Goal: Transaction & Acquisition: Complete application form

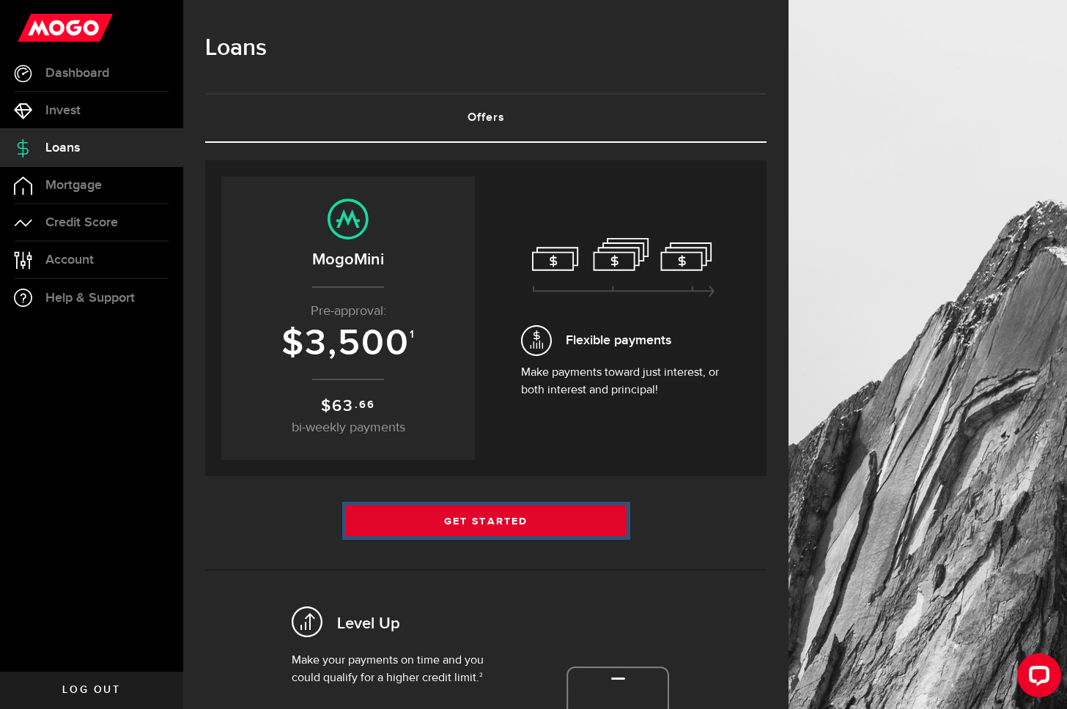
click at [530, 513] on link "Get Started" at bounding box center [486, 520] width 281 height 31
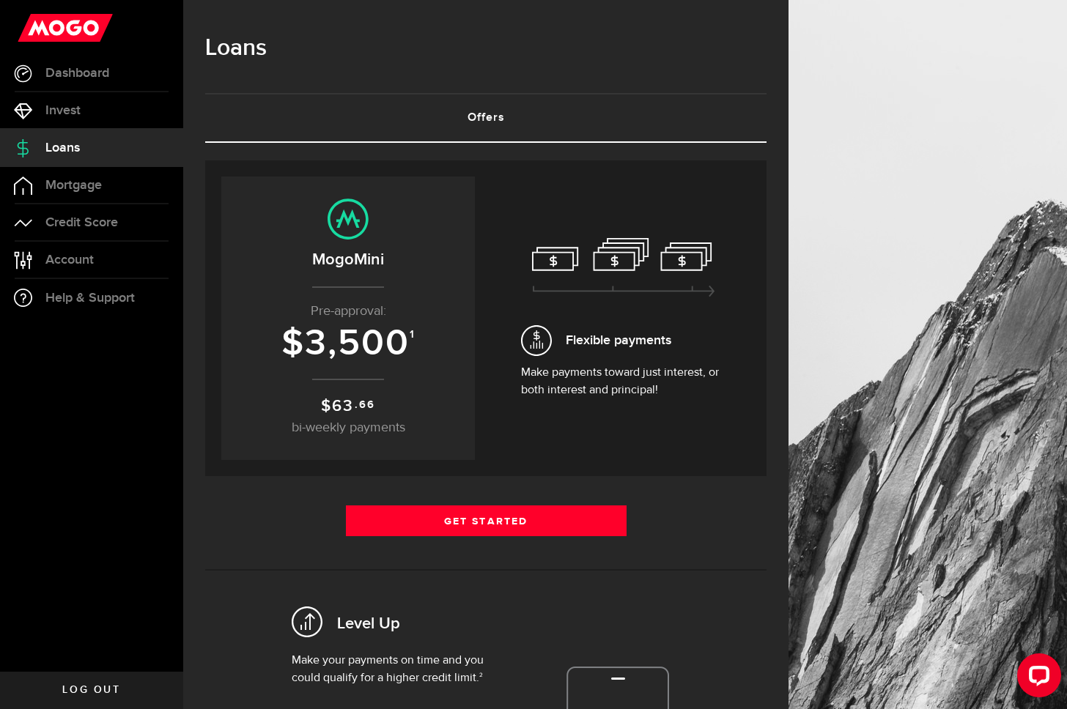
click at [673, 517] on div "Get Started Get Started" at bounding box center [485, 526] width 561 height 42
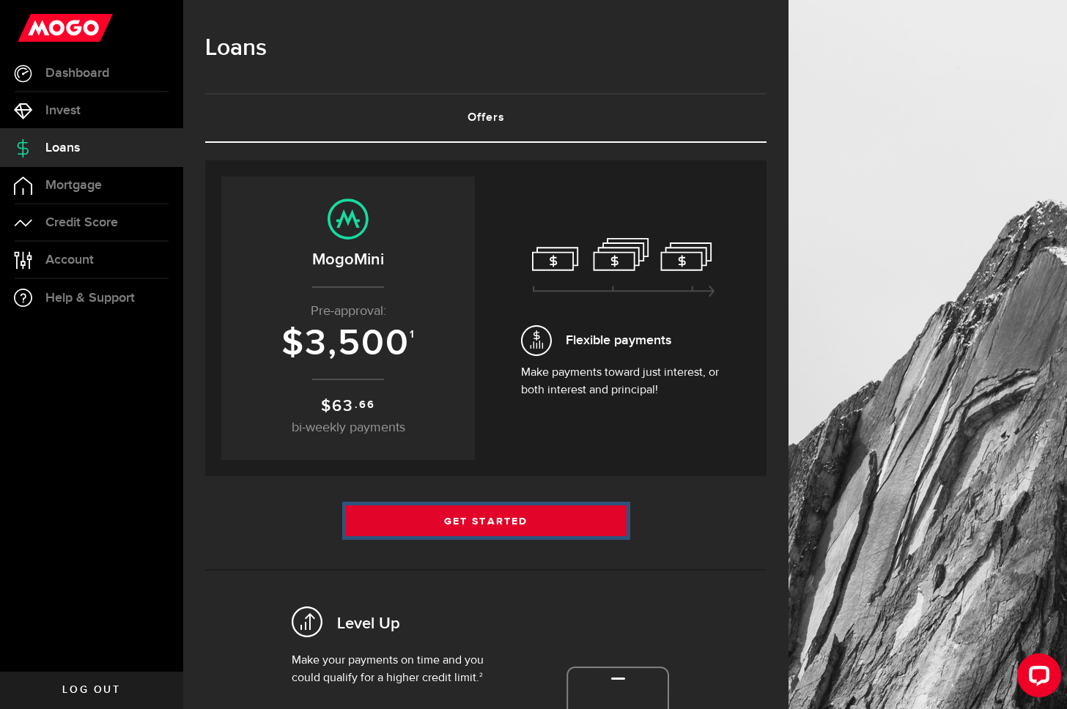
click at [582, 524] on link "Get Started" at bounding box center [486, 520] width 281 height 31
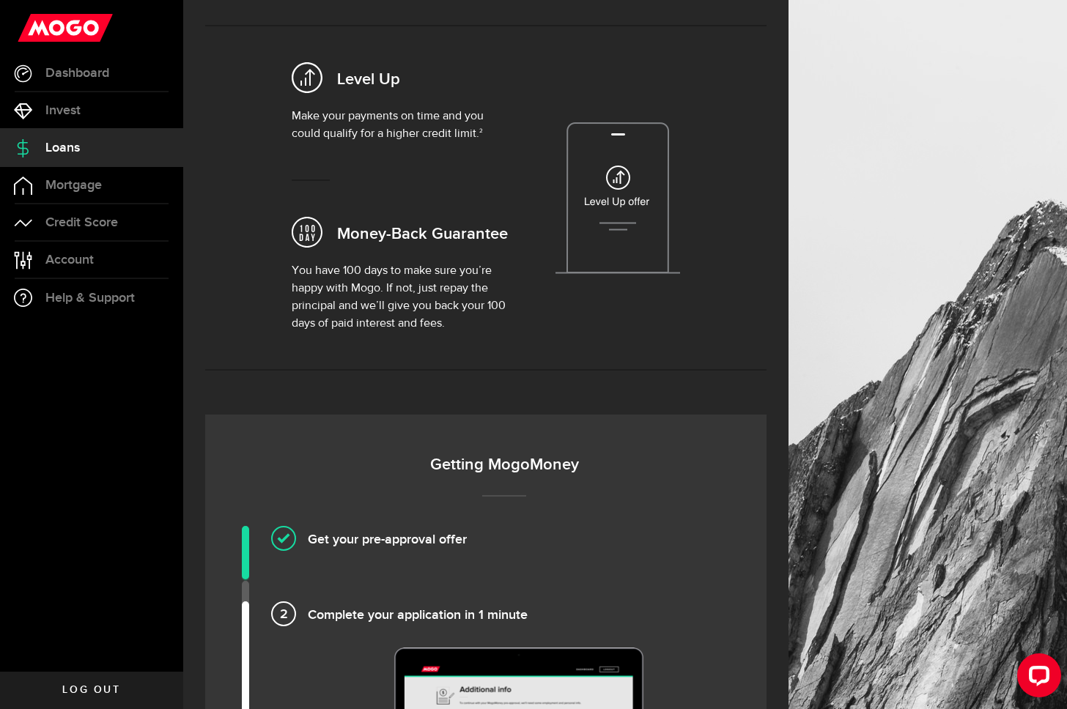
scroll to position [30, 0]
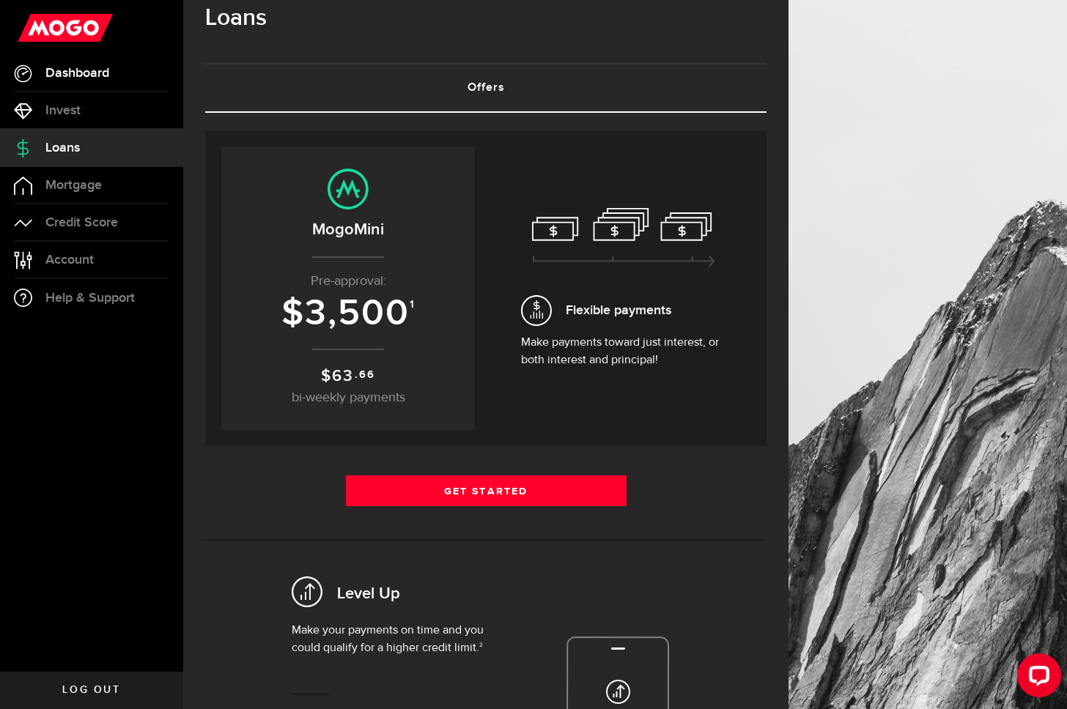
click at [100, 75] on span "Dashboard" at bounding box center [77, 73] width 64 height 13
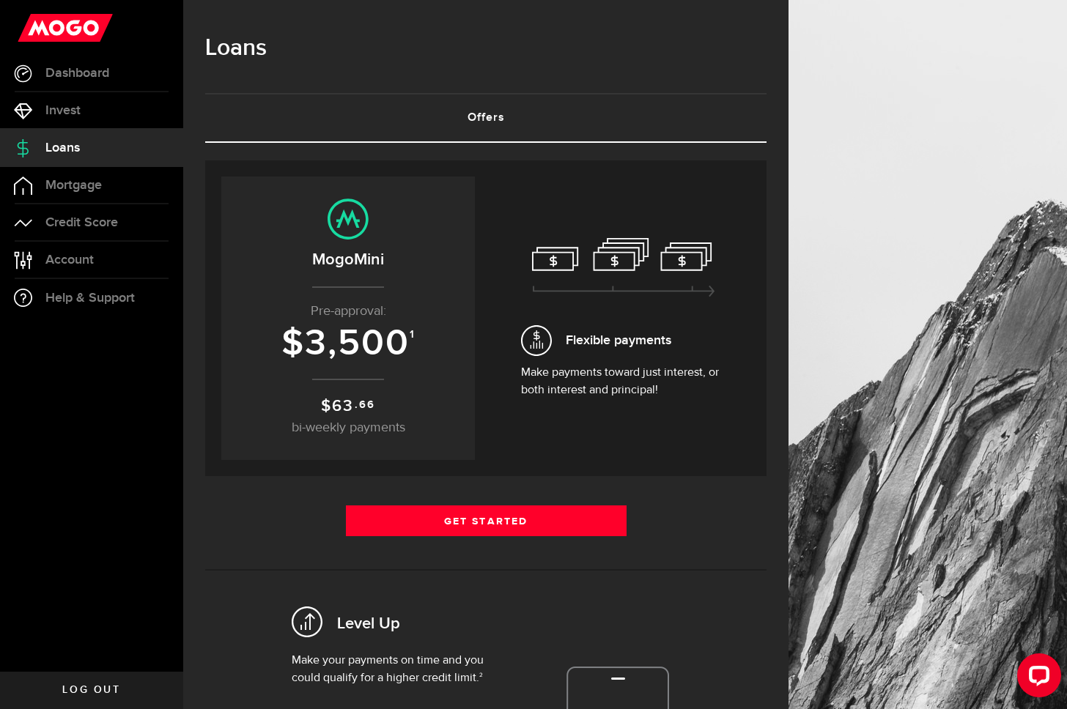
click at [708, 495] on div "Borrow responsibly Get your pre-approved offer based on your financial history …" at bounding box center [485, 540] width 561 height 794
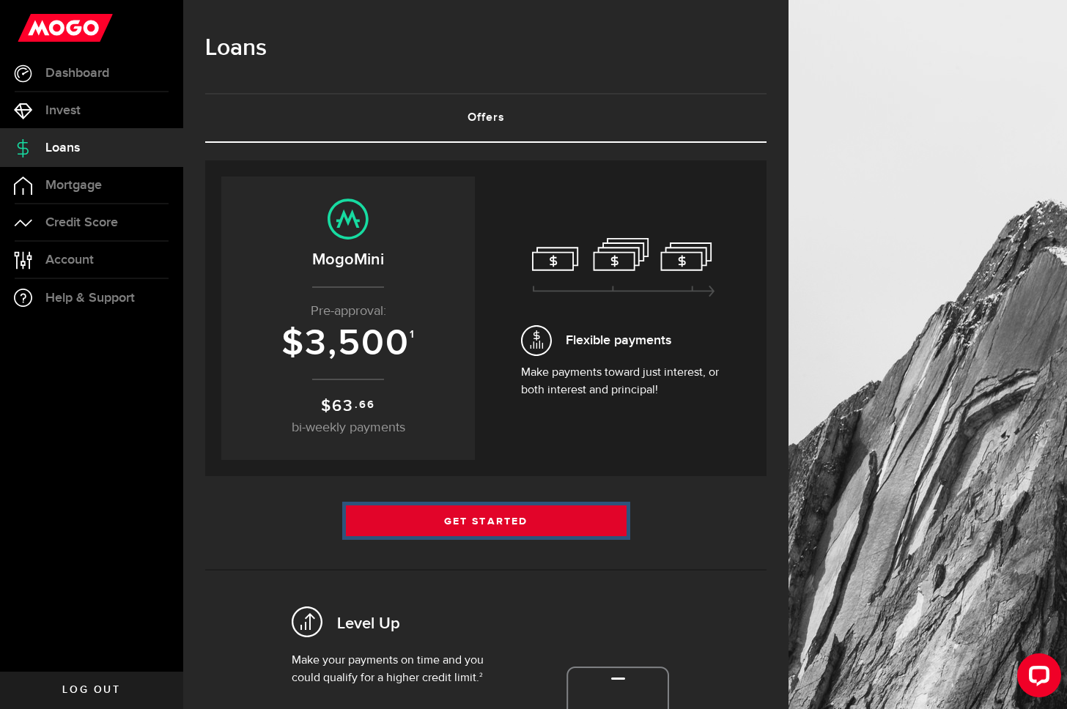
click at [560, 519] on link "Get Started" at bounding box center [486, 520] width 281 height 31
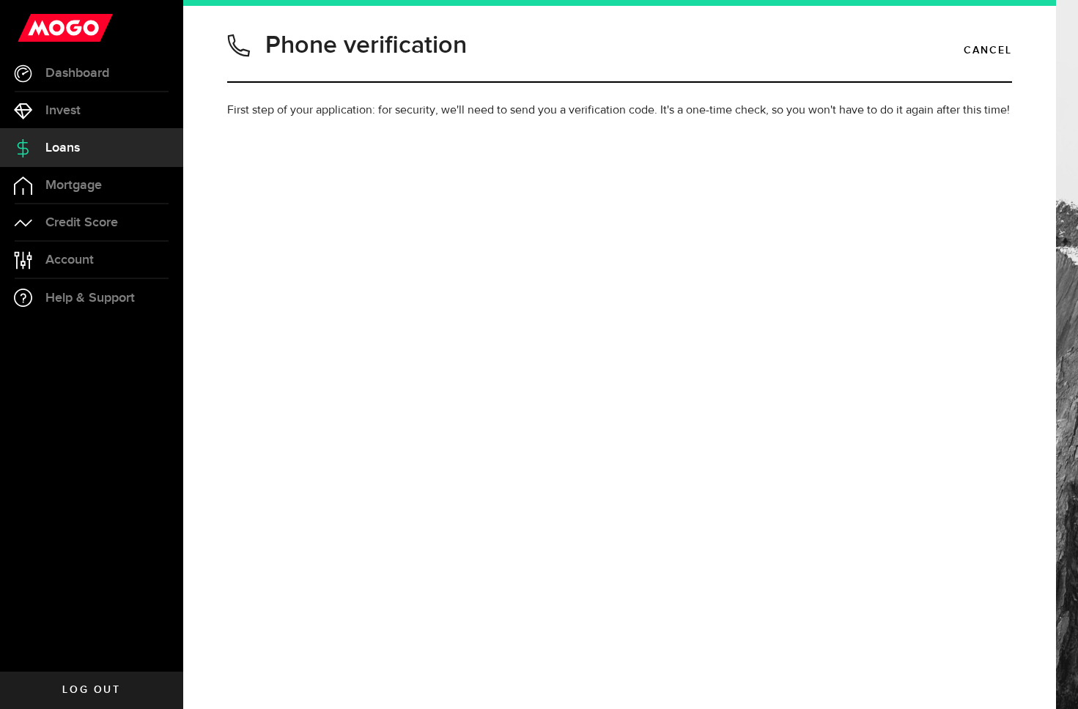
type input "7789993458"
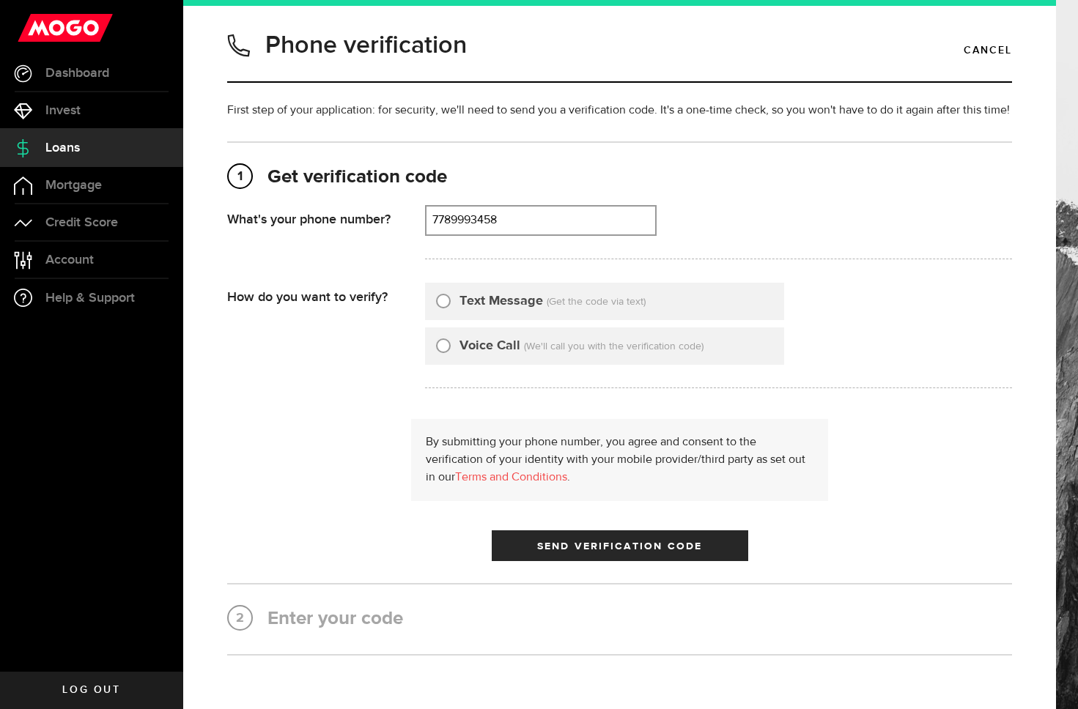
click at [491, 311] on label "Text Message" at bounding box center [501, 302] width 84 height 20
click at [451, 306] on input "Text Message" at bounding box center [443, 299] width 15 height 15
radio input "true"
click at [690, 552] on span "Send Verification Code" at bounding box center [619, 546] width 165 height 10
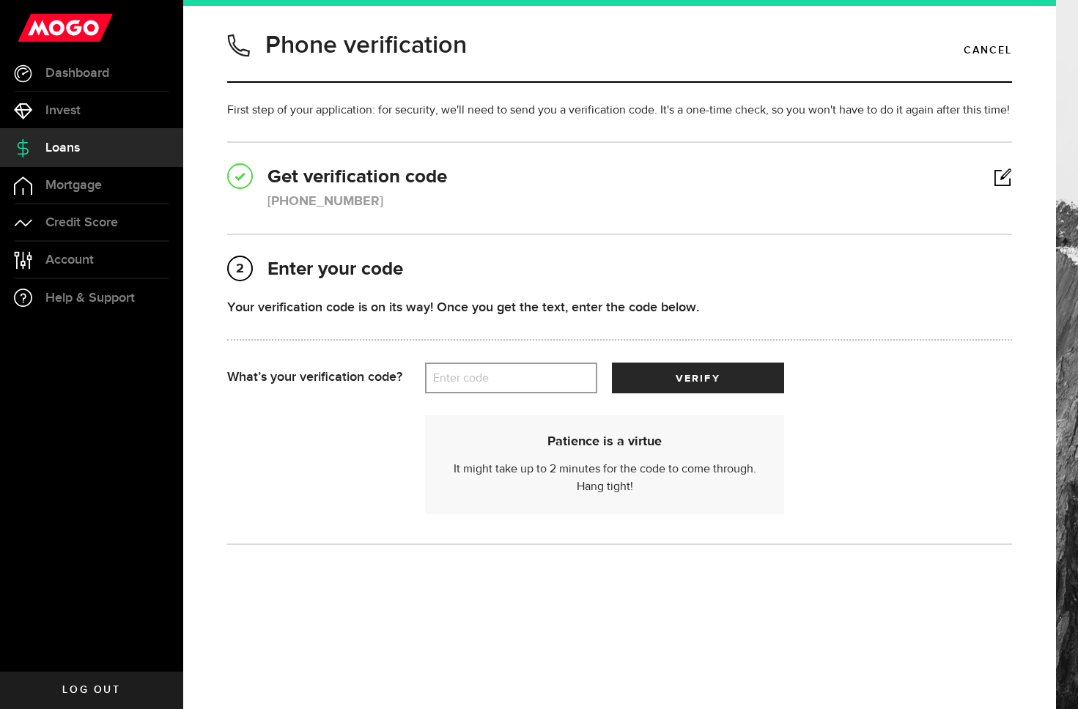
click at [500, 385] on label "Enter code" at bounding box center [511, 378] width 172 height 30
click at [500, 385] on input "Enter code" at bounding box center [511, 378] width 172 height 31
type input "97104"
click at [679, 368] on button "verify" at bounding box center [698, 378] width 172 height 31
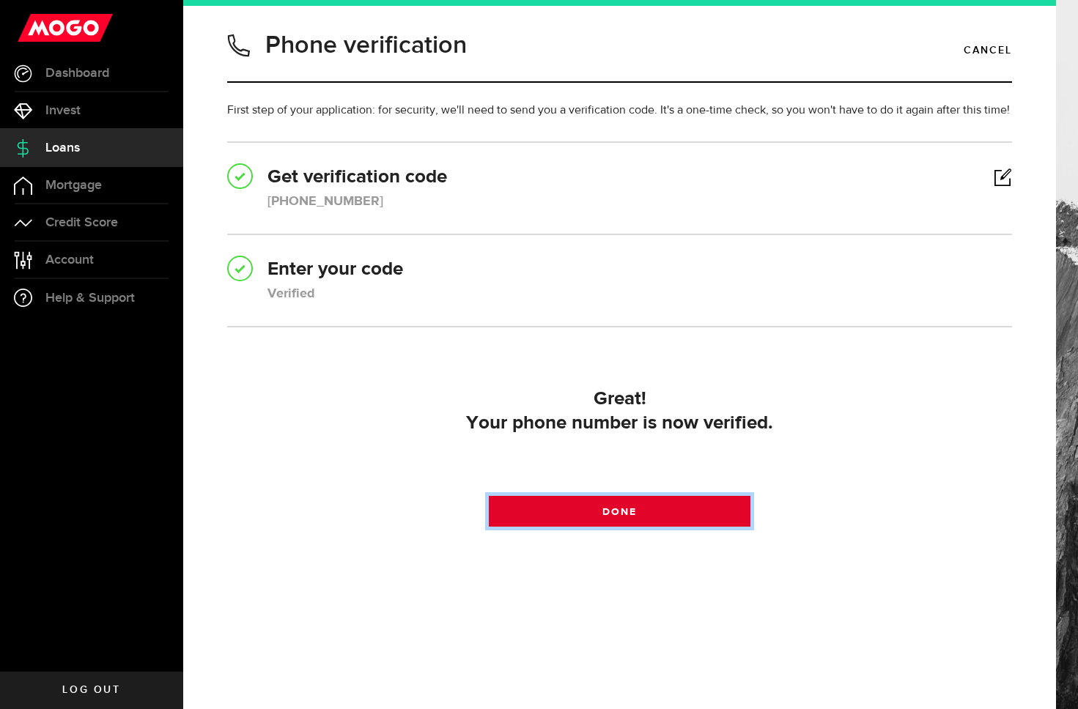
click at [631, 515] on span "Done" at bounding box center [619, 512] width 34 height 10
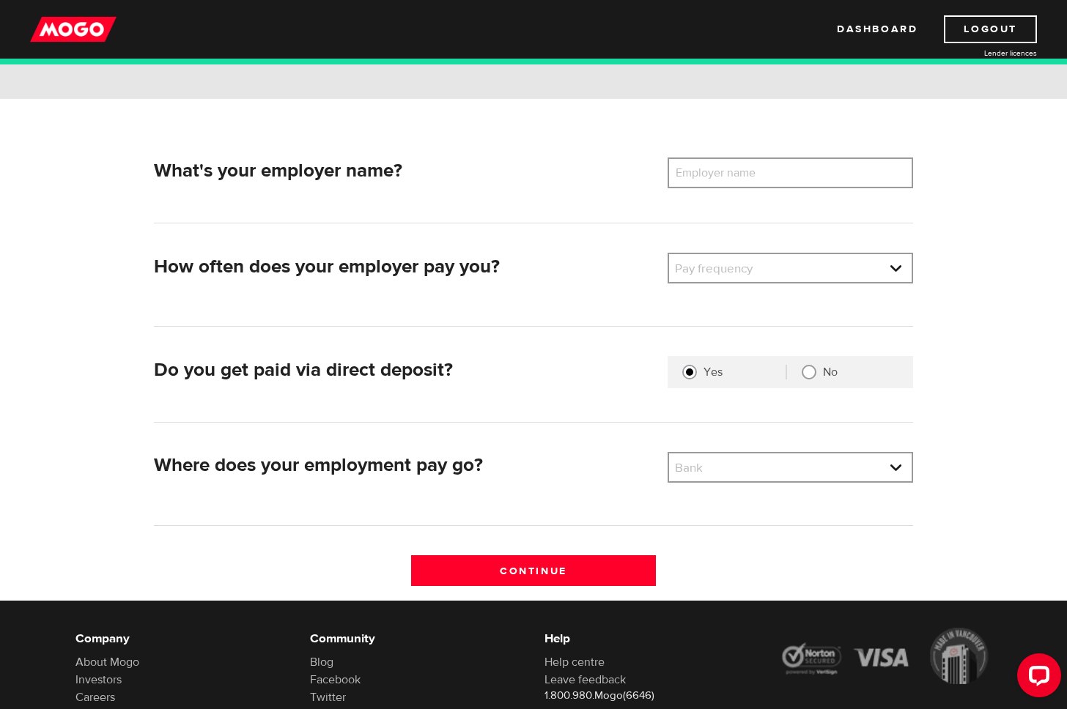
scroll to position [45, 0]
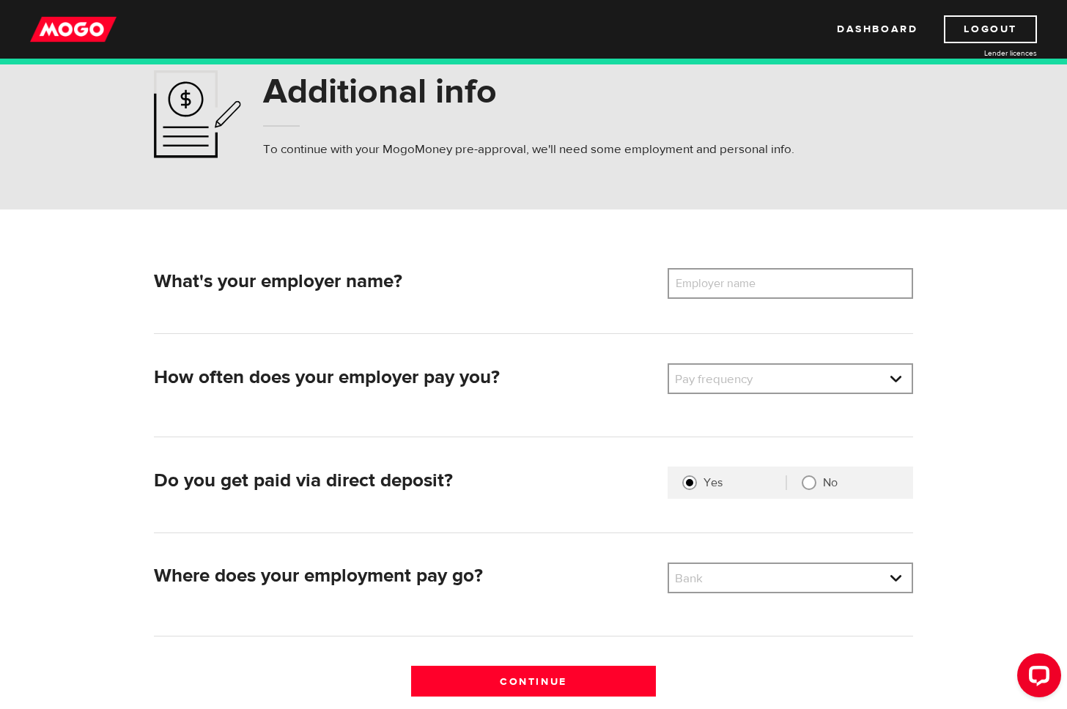
click at [686, 282] on label "Employer name" at bounding box center [726, 283] width 118 height 31
click at [686, 282] on input "Employer name" at bounding box center [789, 283] width 245 height 31
type input "Thrive Health"
click at [697, 379] on link at bounding box center [790, 379] width 242 height 28
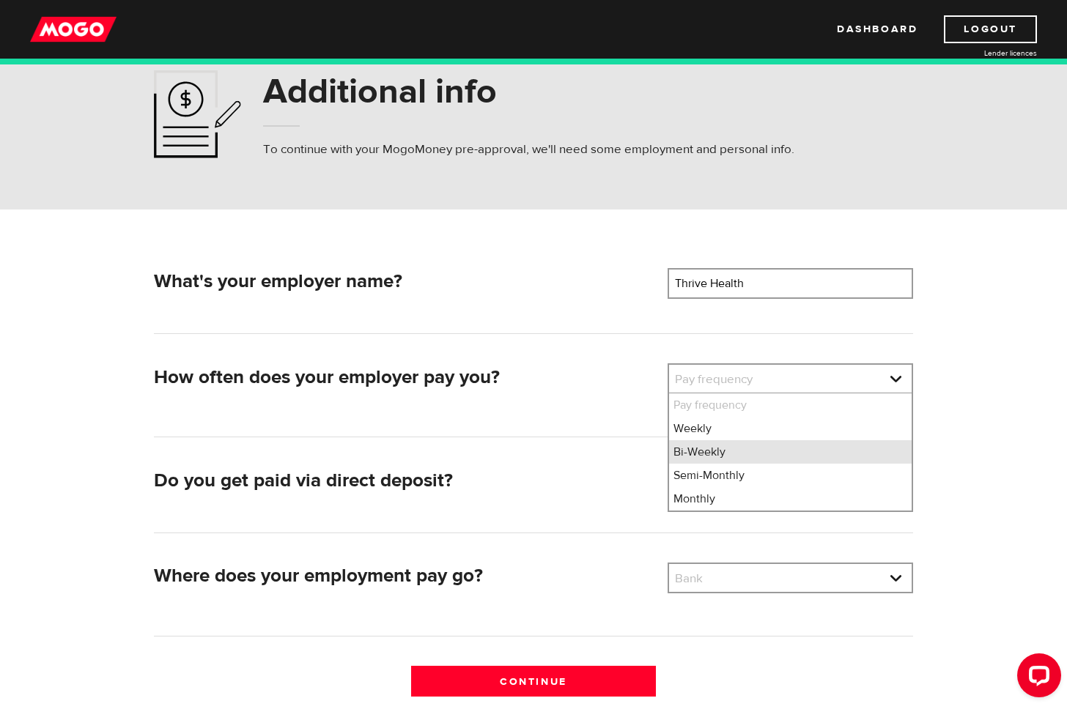
click at [696, 446] on li "Bi-Weekly" at bounding box center [790, 451] width 242 height 23
select select "2"
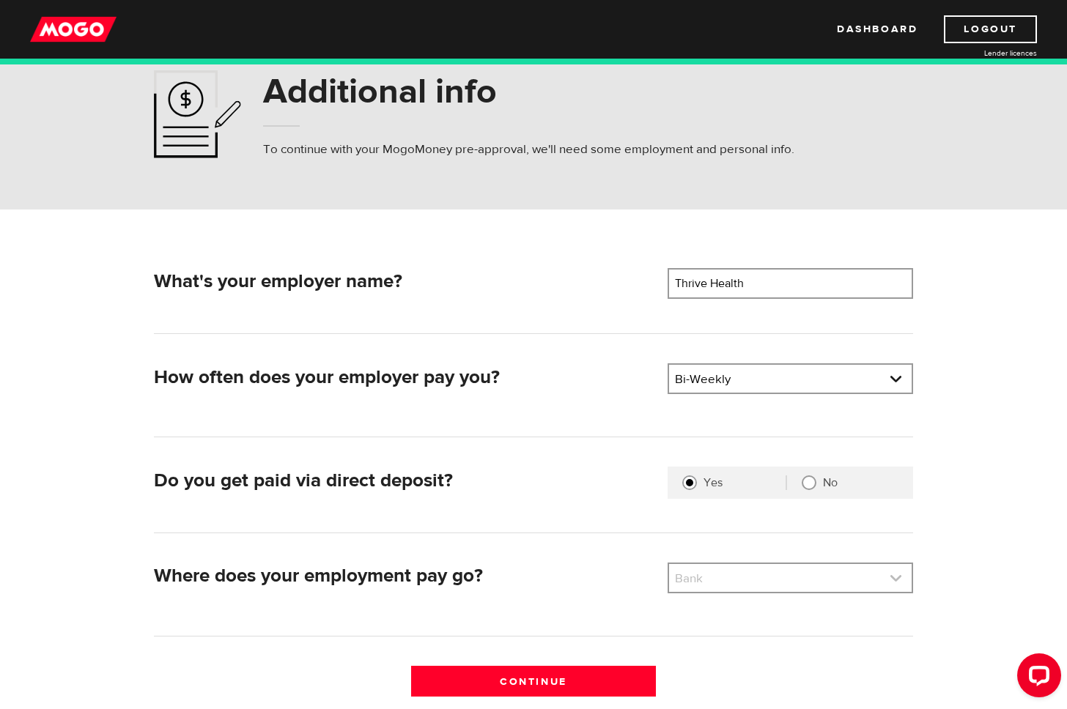
click at [688, 584] on link at bounding box center [790, 578] width 242 height 28
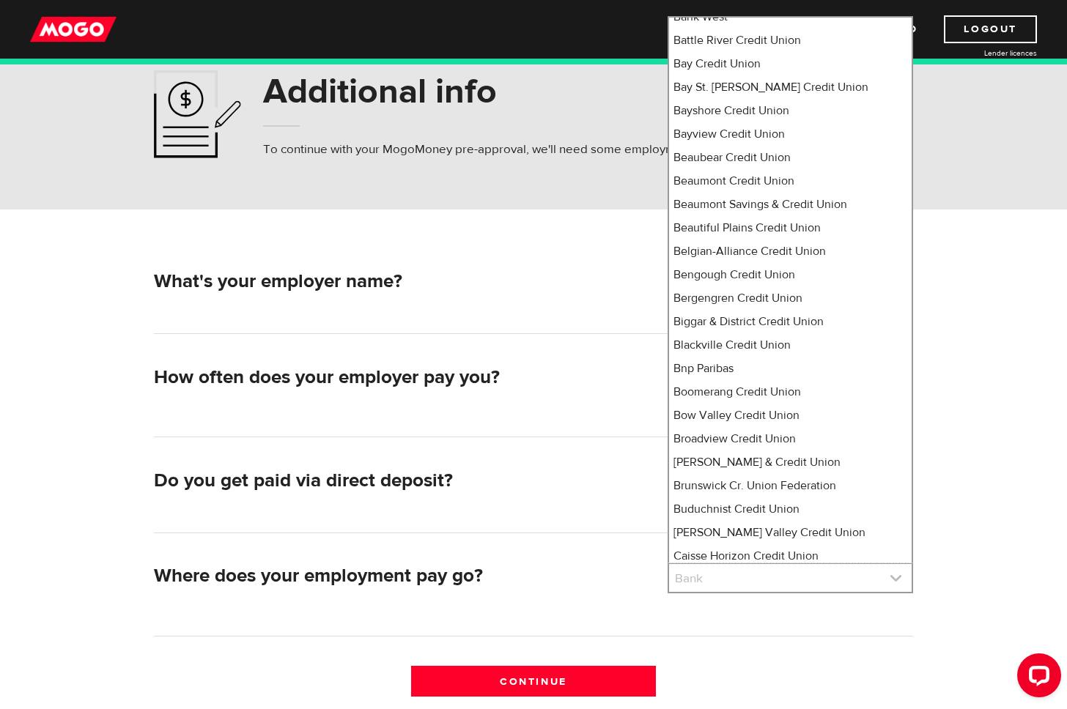
scroll to position [1374, 0]
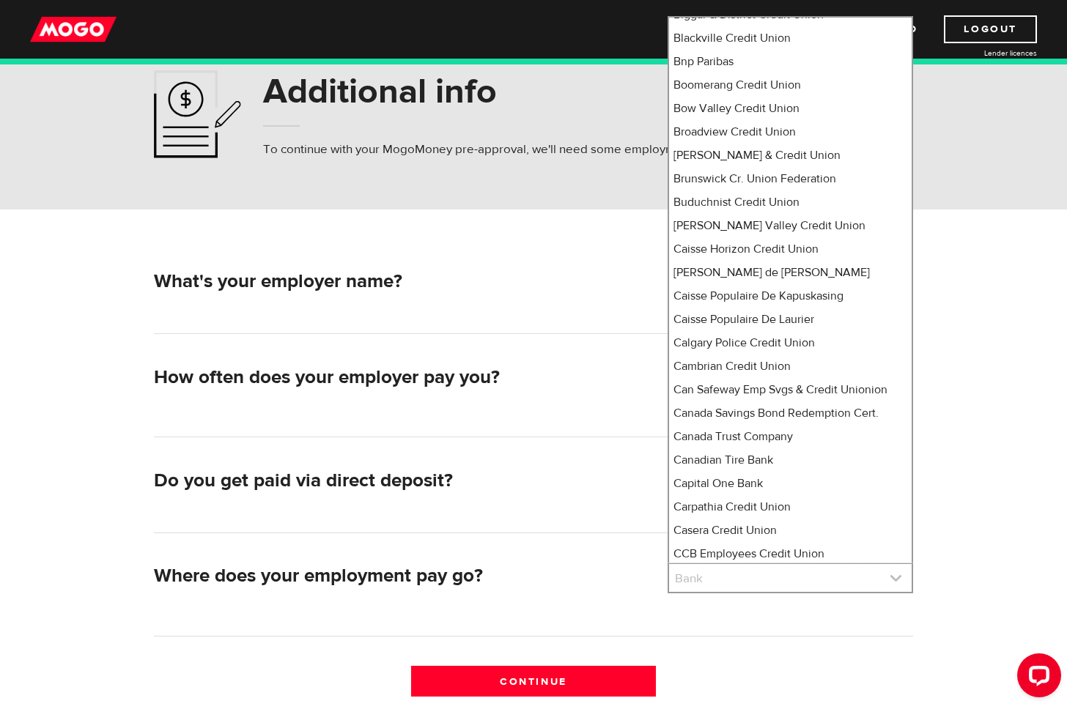
click at [694, 581] on link at bounding box center [790, 578] width 242 height 28
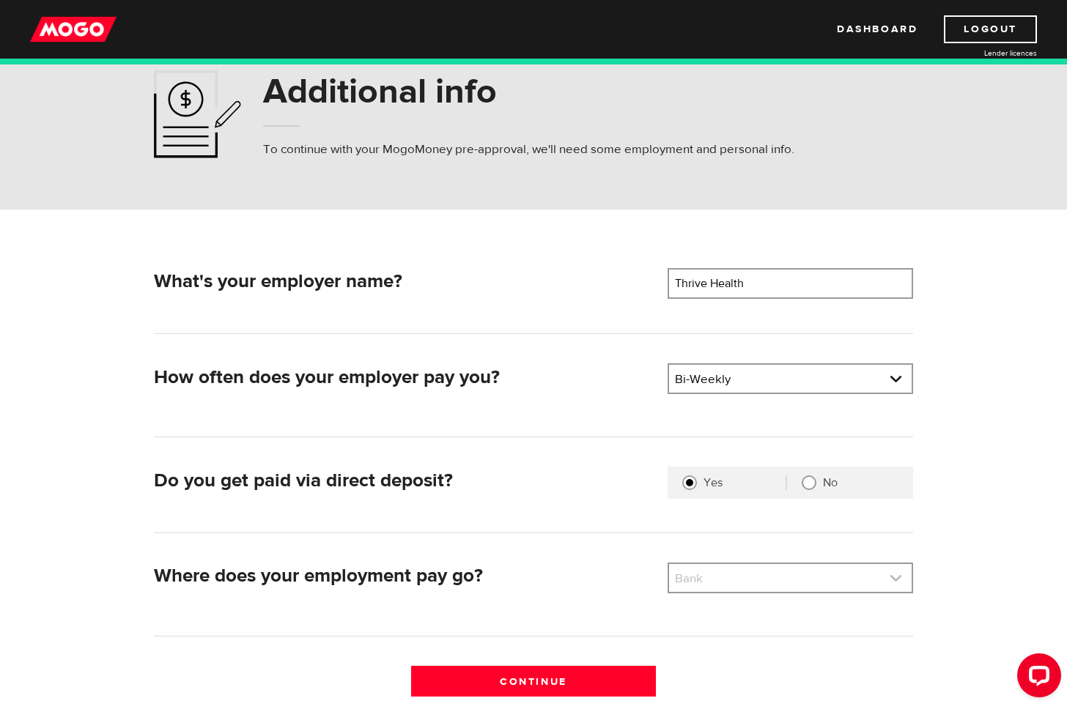
click at [695, 578] on link at bounding box center [790, 578] width 242 height 28
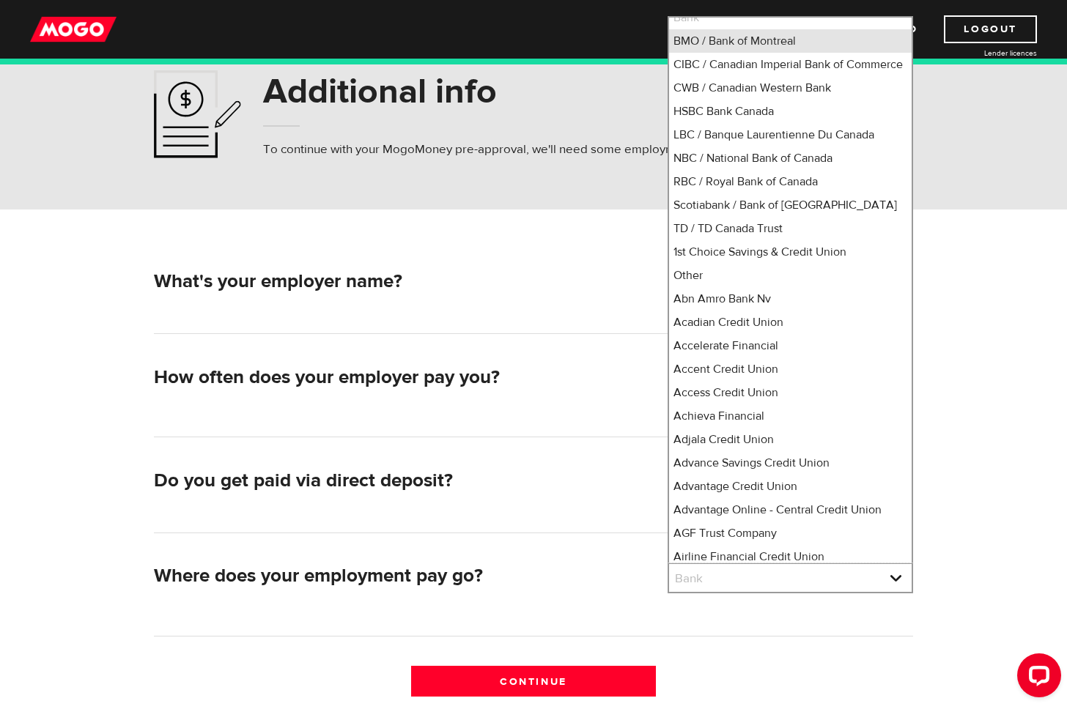
scroll to position [0, 0]
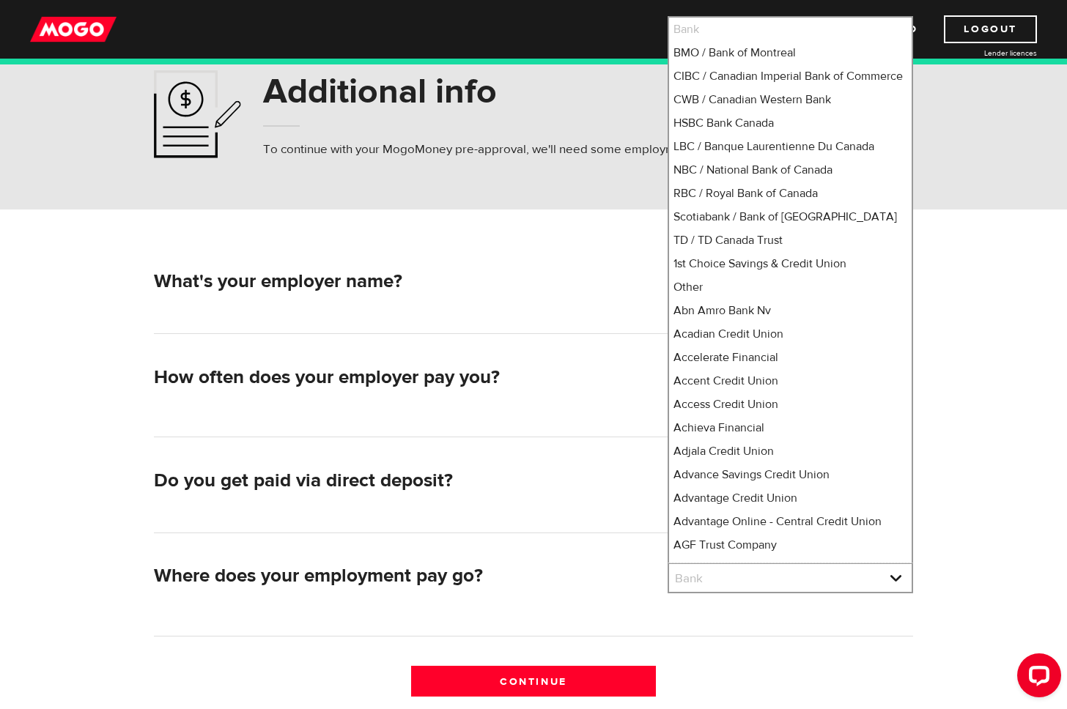
click at [714, 29] on li "Bank" at bounding box center [790, 29] width 242 height 23
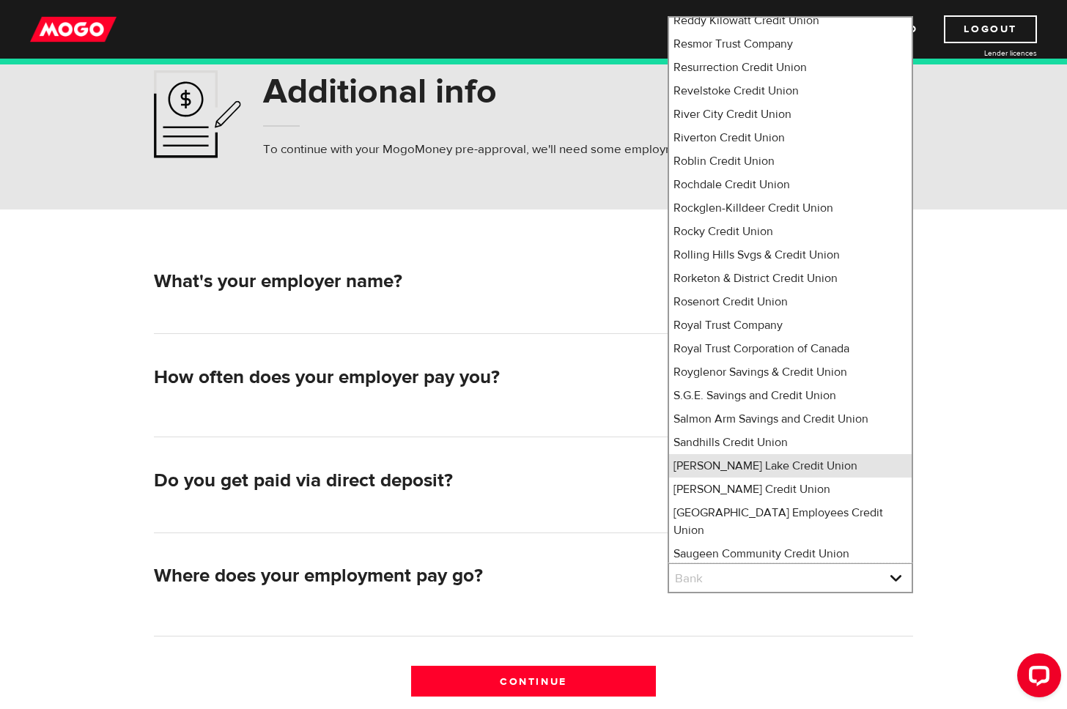
scroll to position [9509, 0]
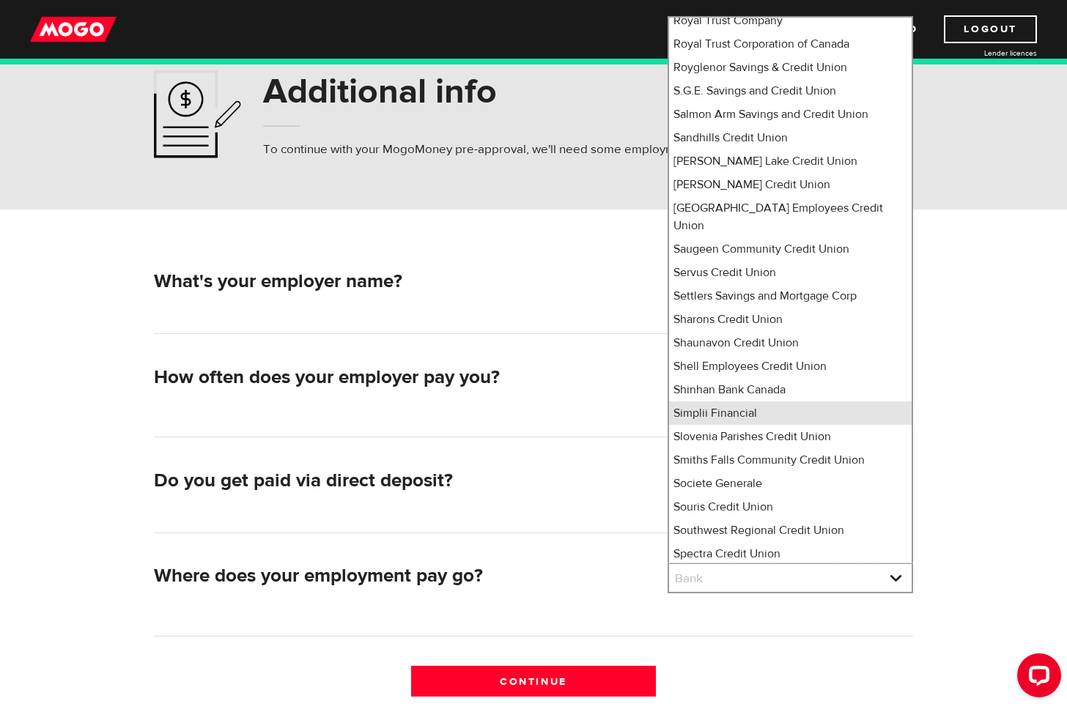
click at [694, 401] on li "Simplii Financial" at bounding box center [790, 412] width 242 height 23
select select "360"
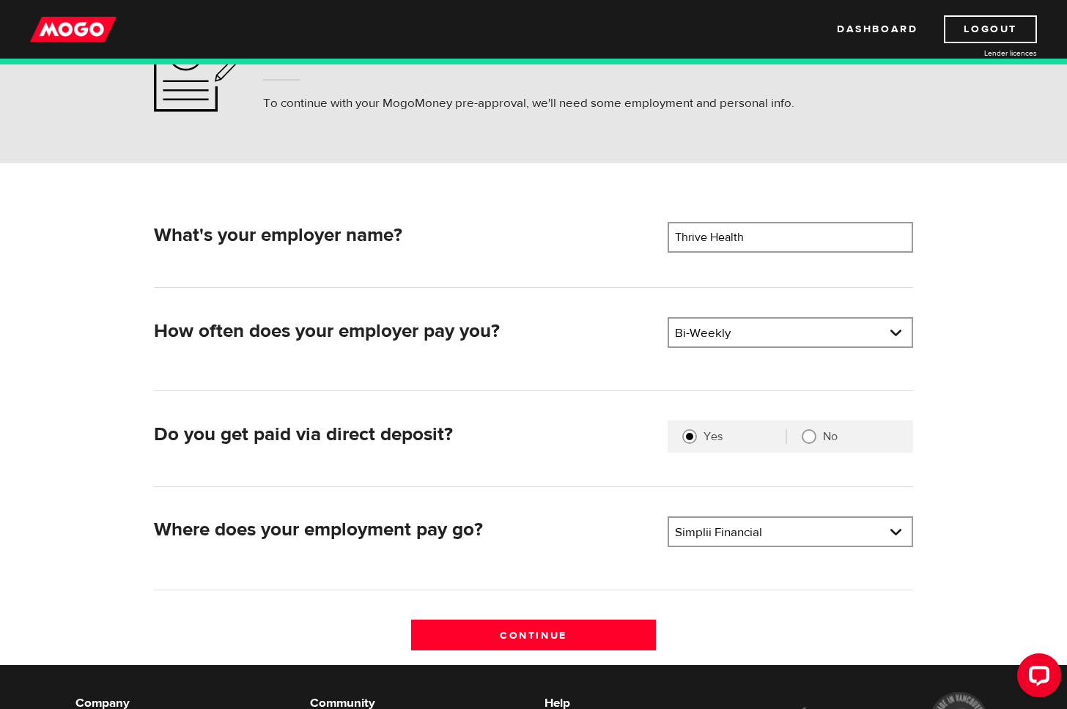
scroll to position [101, 0]
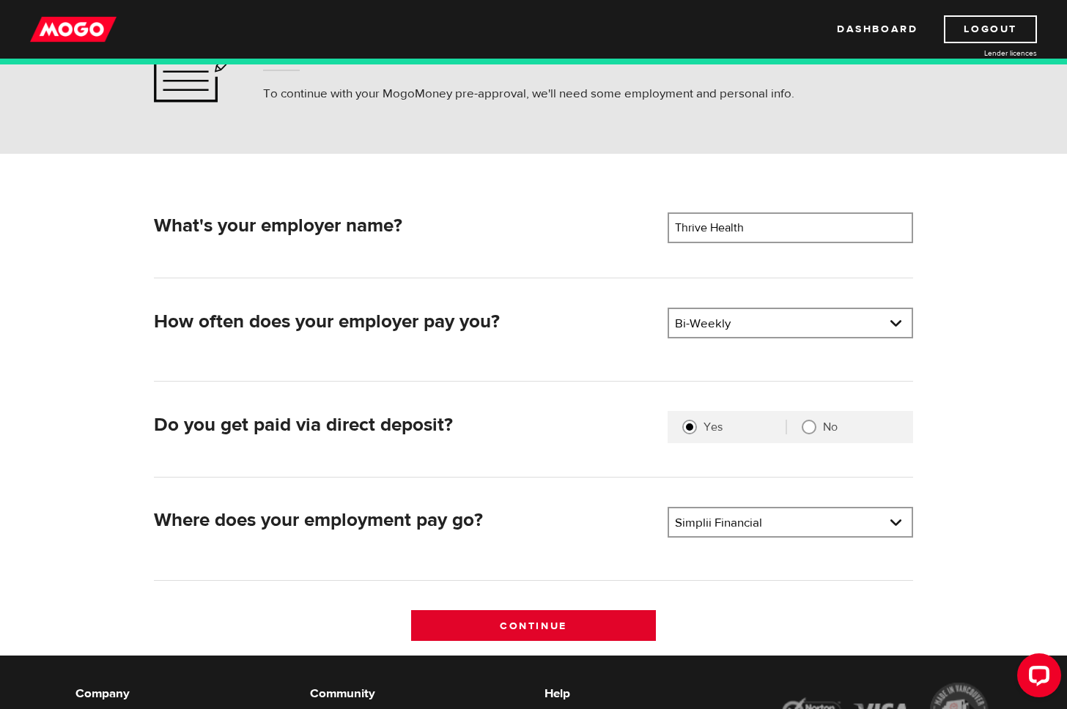
click at [571, 626] on input "Continue" at bounding box center [533, 625] width 245 height 31
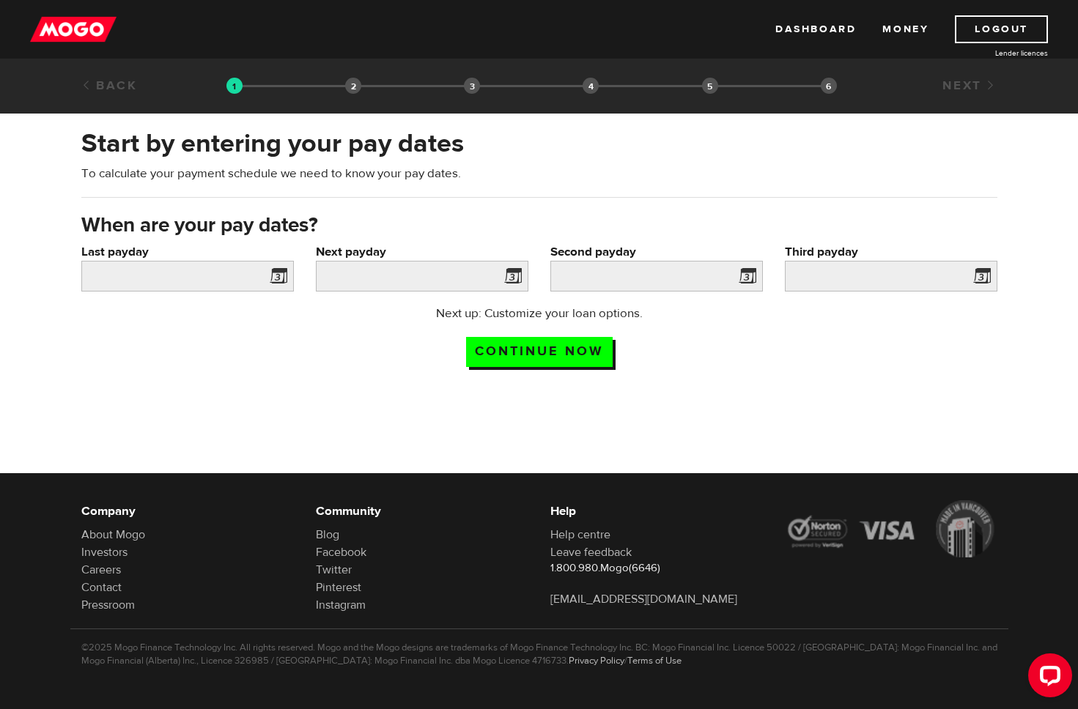
click at [277, 271] on span at bounding box center [275, 278] width 22 height 23
click at [256, 284] on input "Last payday" at bounding box center [187, 276] width 212 height 31
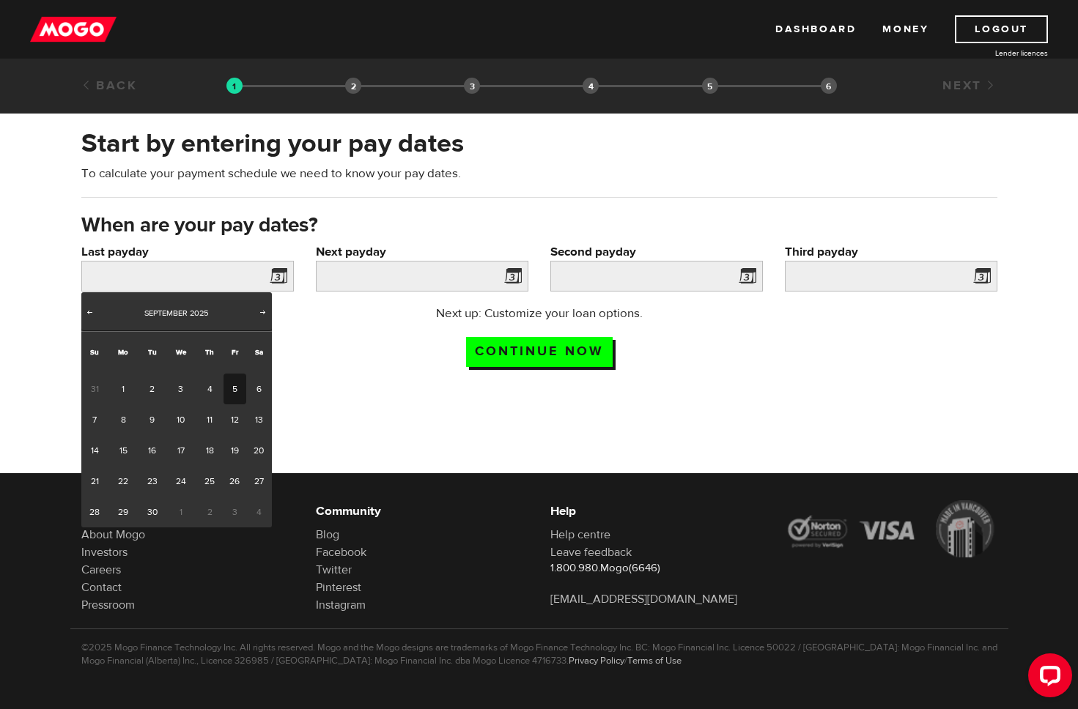
click at [232, 393] on link "5" at bounding box center [234, 389] width 23 height 31
type input "[DATE]"
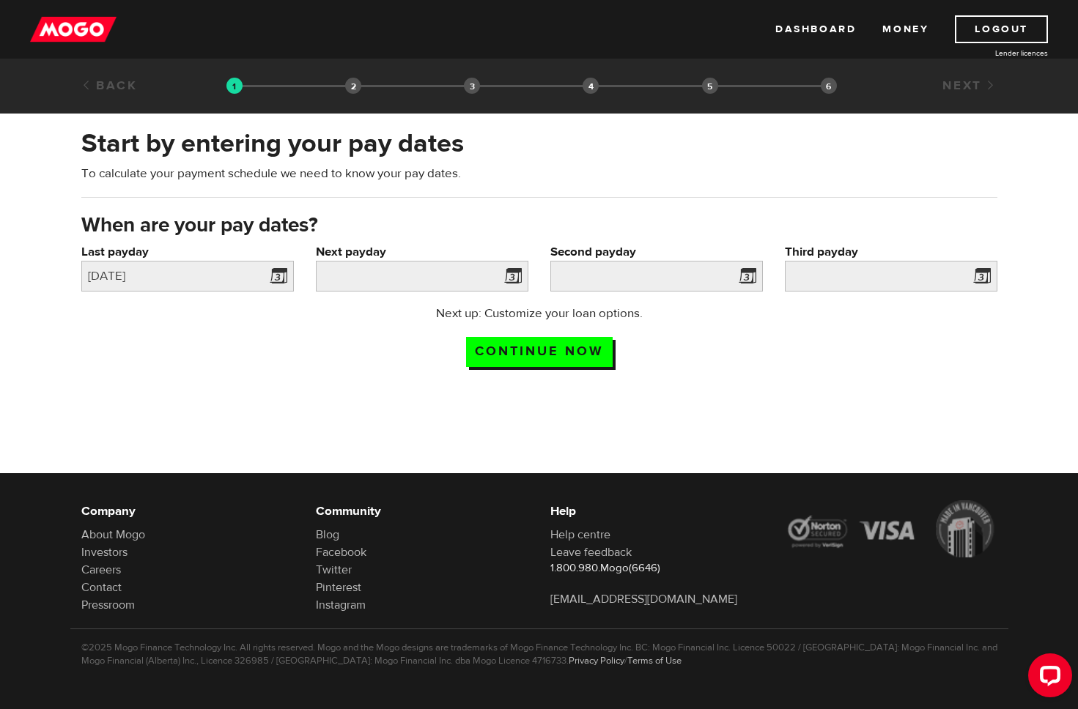
click at [506, 282] on span at bounding box center [510, 278] width 22 height 23
click at [514, 279] on span at bounding box center [510, 278] width 22 height 23
click at [476, 275] on input "Next payday" at bounding box center [422, 276] width 212 height 31
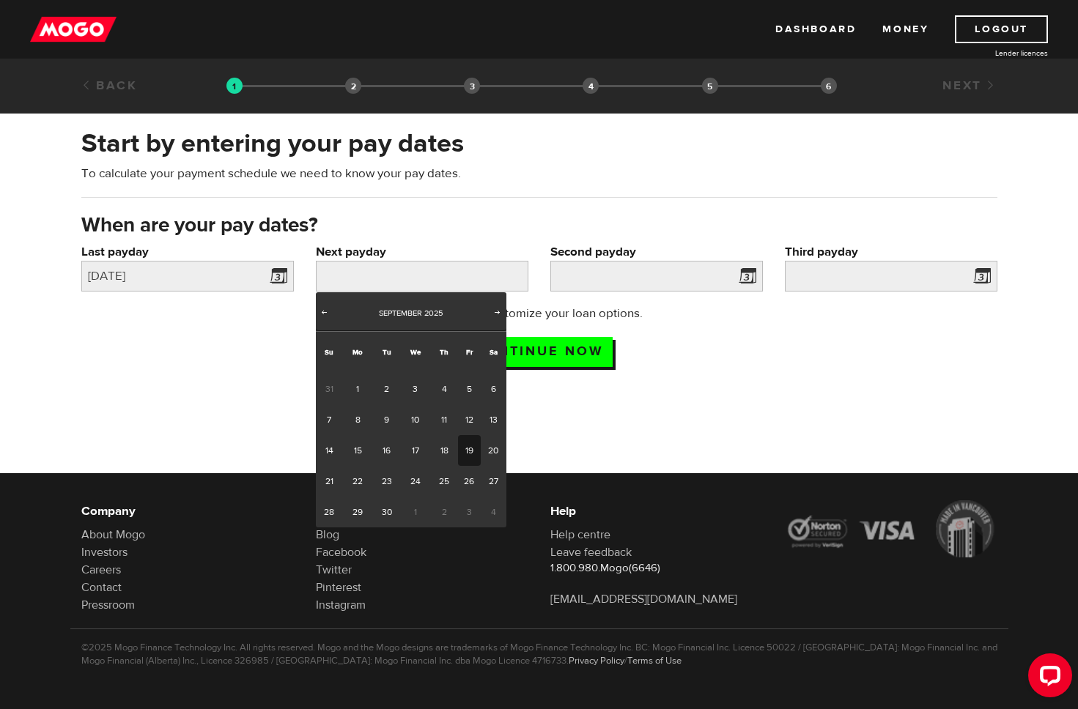
click at [464, 445] on link "19" at bounding box center [469, 450] width 23 height 31
type input "[DATE]"
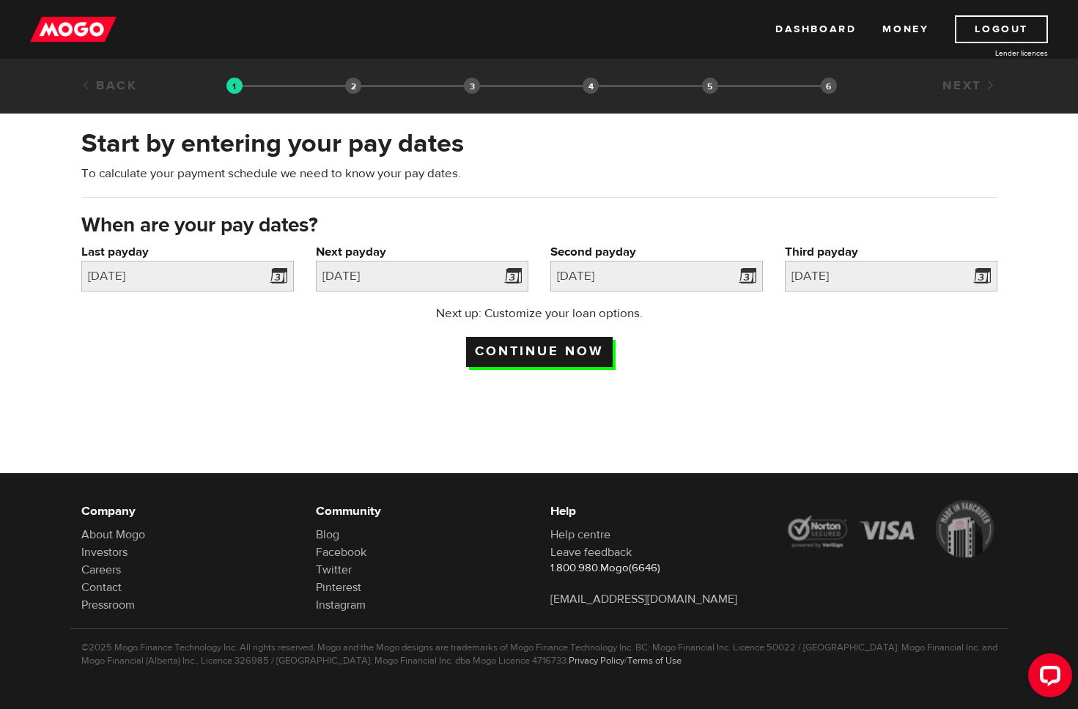
click at [579, 345] on input "Continue now" at bounding box center [539, 352] width 147 height 30
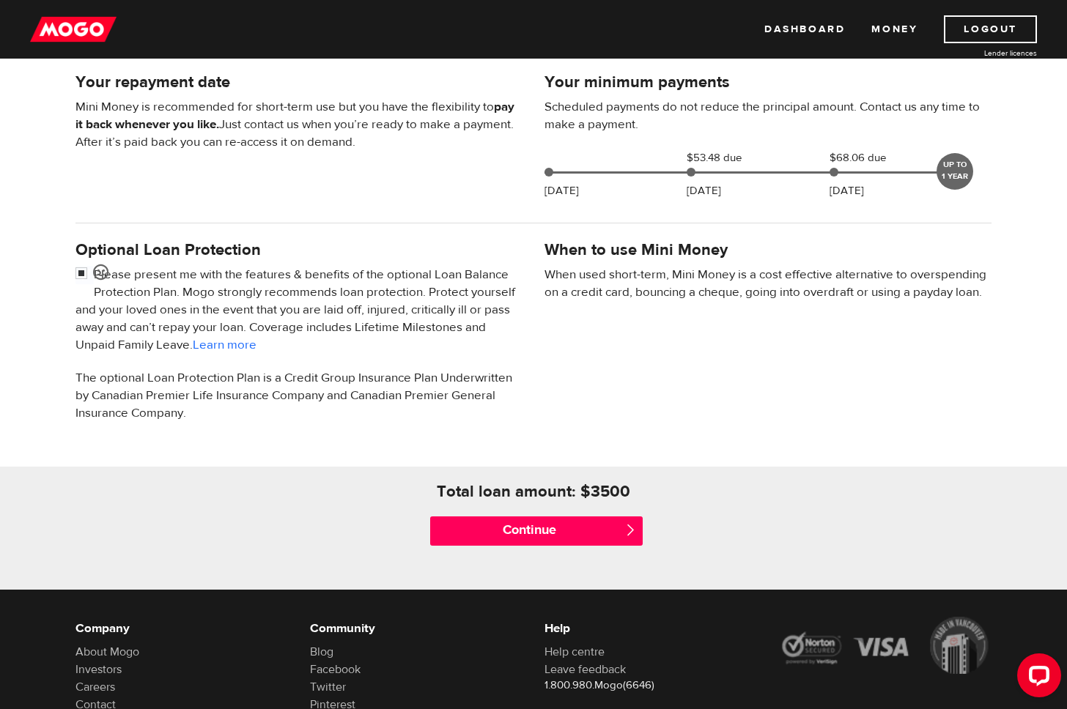
scroll to position [325, 0]
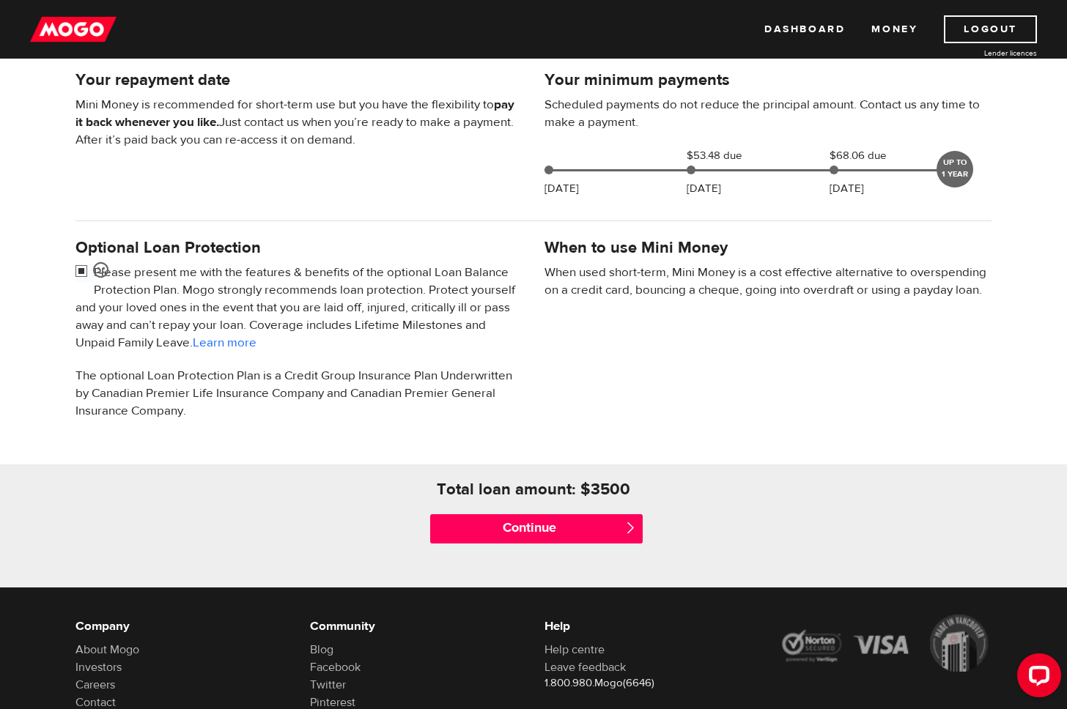
click at [80, 273] on input "checkbox" at bounding box center [84, 273] width 18 height 18
checkbox input "false"
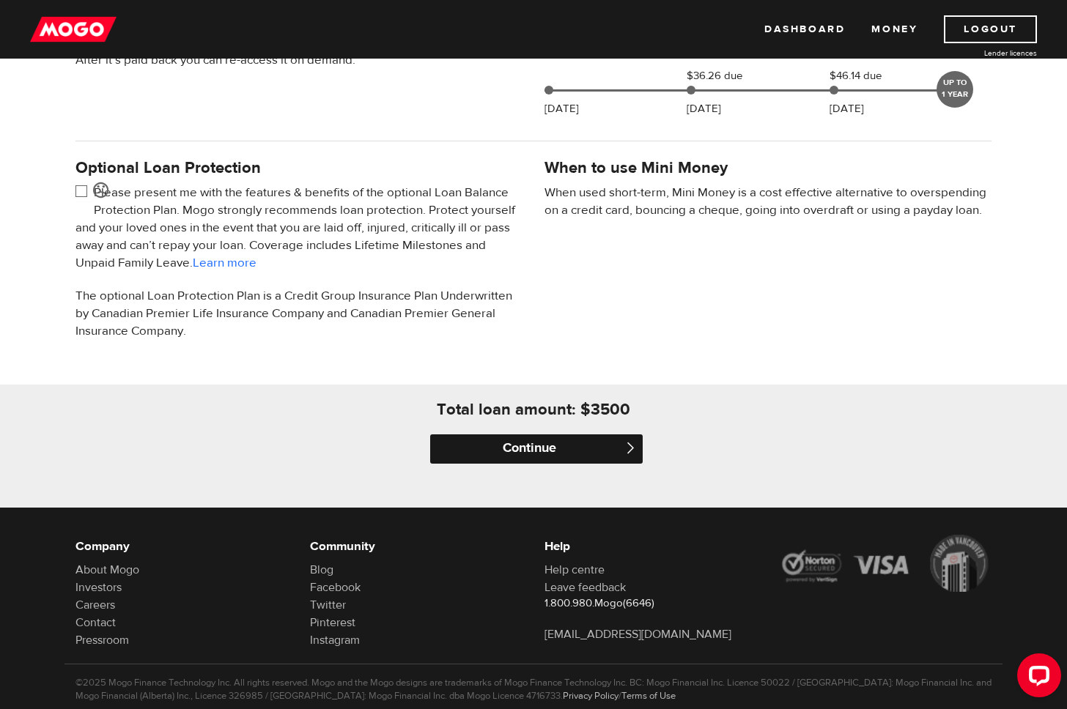
scroll to position [441, 0]
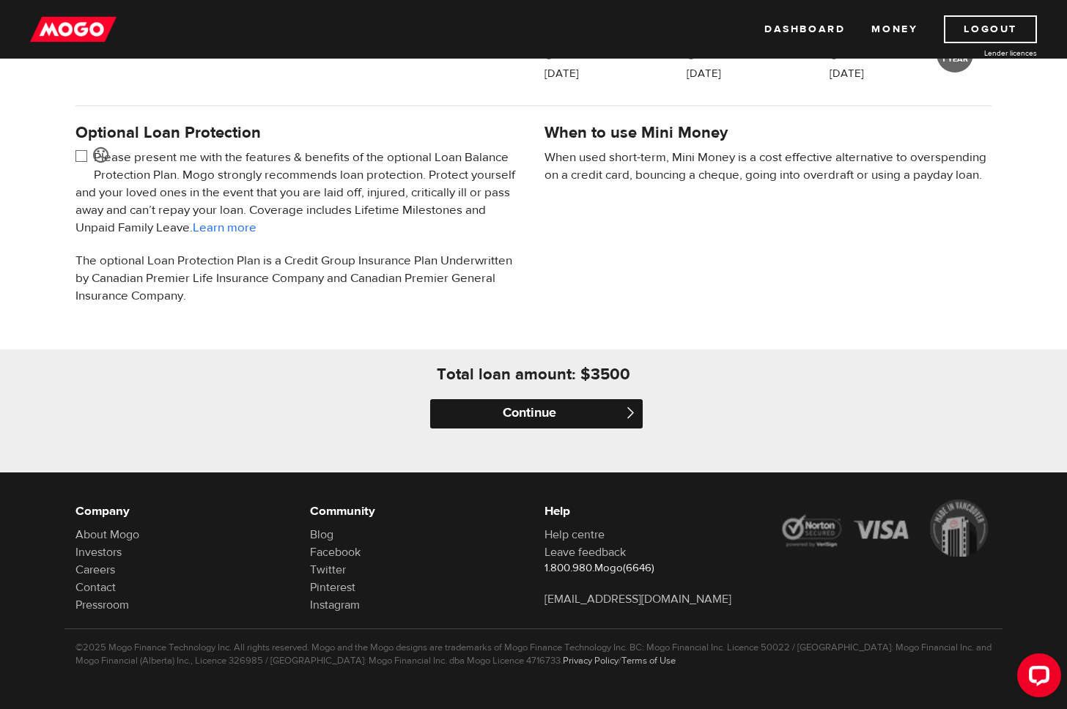
click at [616, 421] on input "Continue" at bounding box center [536, 413] width 212 height 29
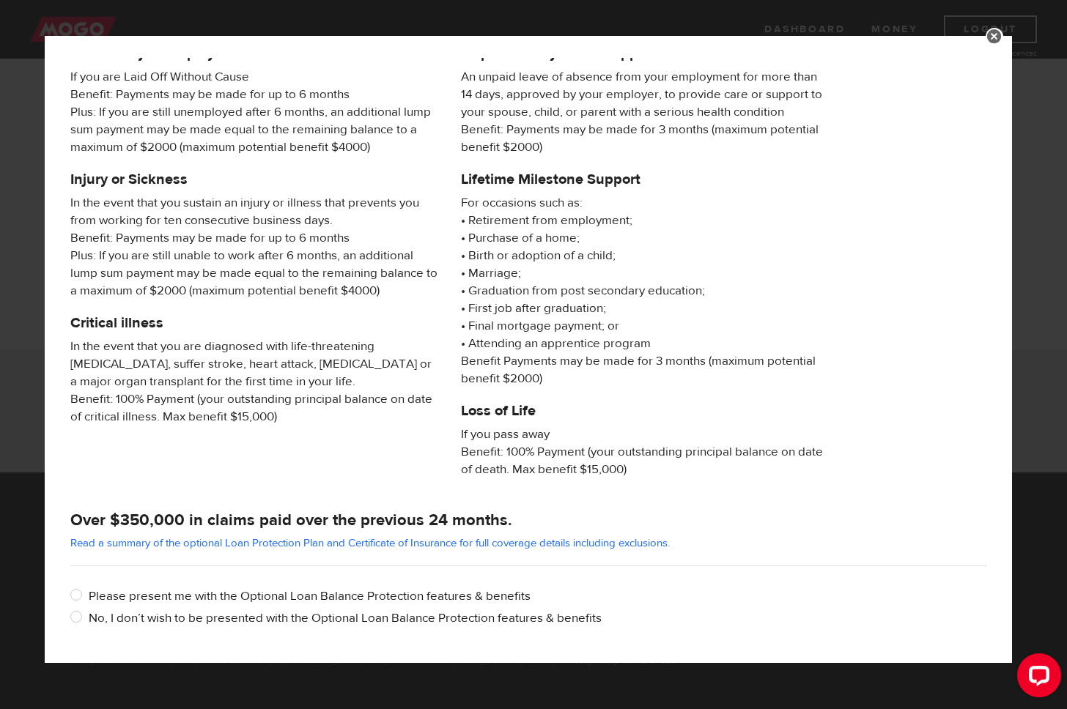
scroll to position [103, 0]
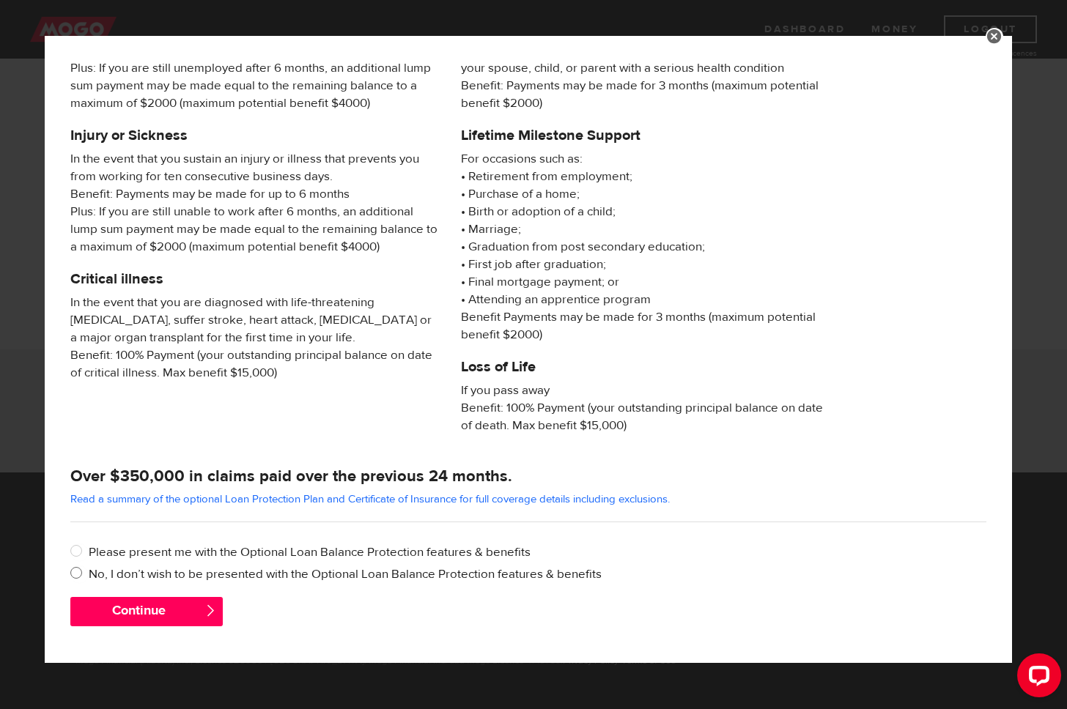
click at [137, 574] on label "No, I don’t wish to be presented with the Optional Loan Balance Protection feat…" at bounding box center [537, 575] width 897 height 18
click at [89, 574] on input "No, I don’t wish to be presented with the Optional Loan Balance Protection feat…" at bounding box center [79, 575] width 18 height 18
radio input "true"
click at [136, 607] on button "Continue" at bounding box center [146, 611] width 152 height 29
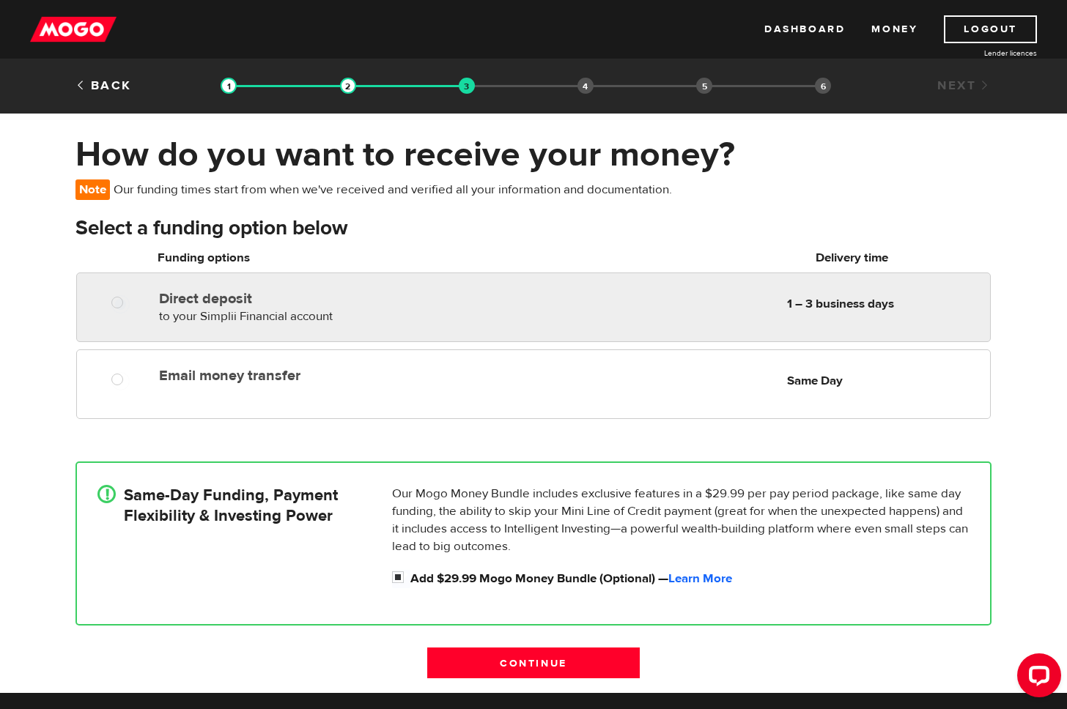
radio input "true"
click at [259, 296] on label "Direct deposit" at bounding box center [327, 299] width 337 height 18
click at [130, 296] on input "Direct deposit" at bounding box center [120, 304] width 18 height 18
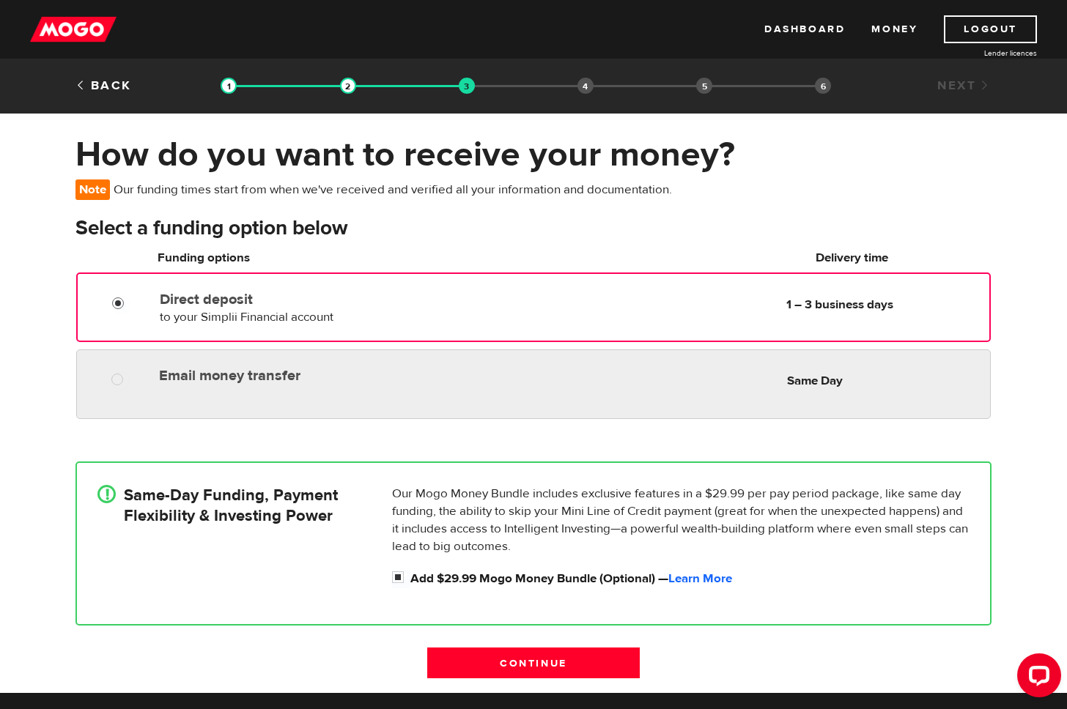
radio input "true"
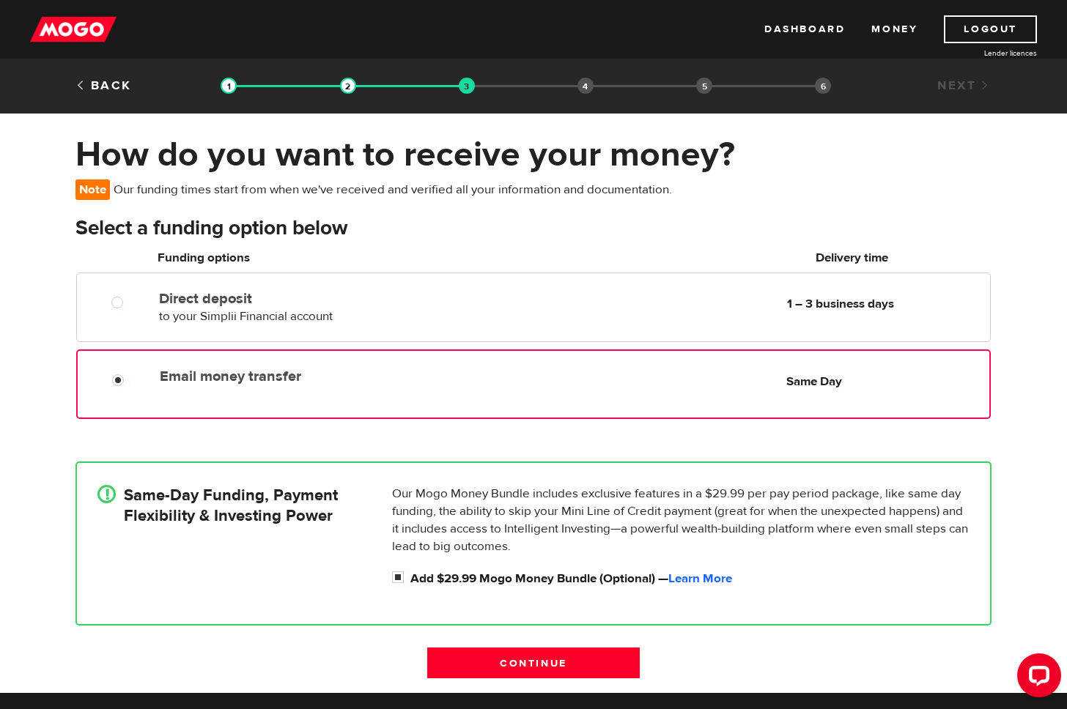
click at [242, 379] on label "Email money transfer" at bounding box center [328, 377] width 336 height 18
click at [130, 379] on input "Email money transfer" at bounding box center [121, 382] width 18 height 18
click at [396, 577] on input "Add $29.99 Mogo Money Bundle (Optional) — Learn More" at bounding box center [401, 579] width 18 height 18
checkbox input "false"
radio input "false"
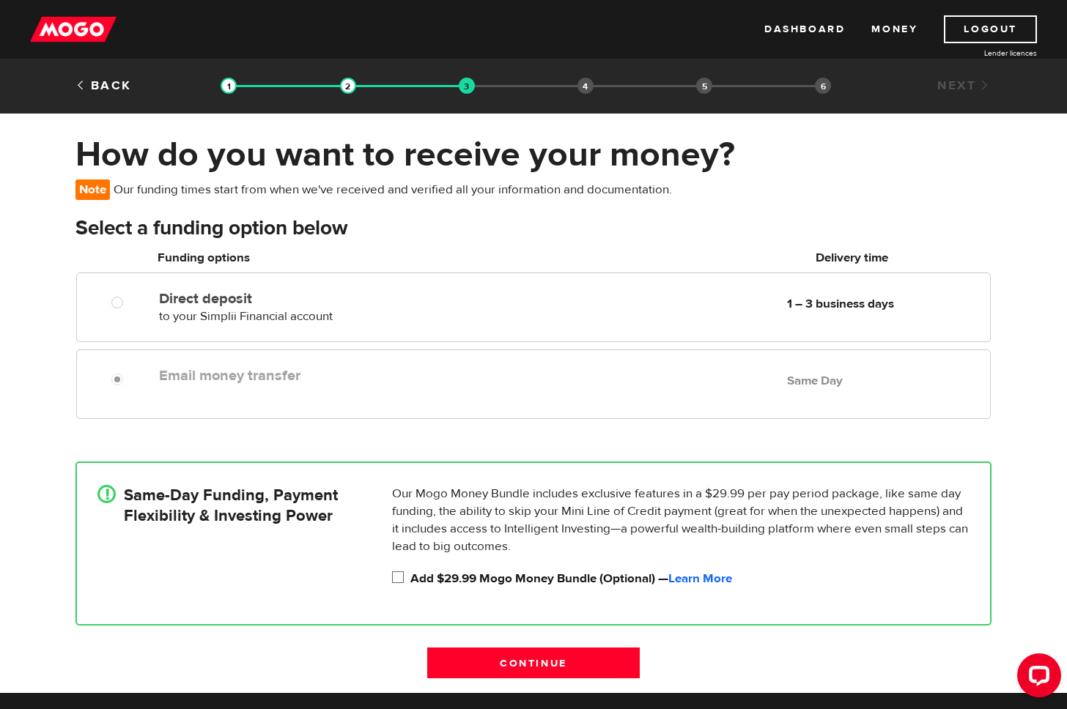
click at [396, 578] on input "Add $29.99 Mogo Money Bundle (Optional) — Learn More" at bounding box center [401, 579] width 18 height 18
checkbox input "true"
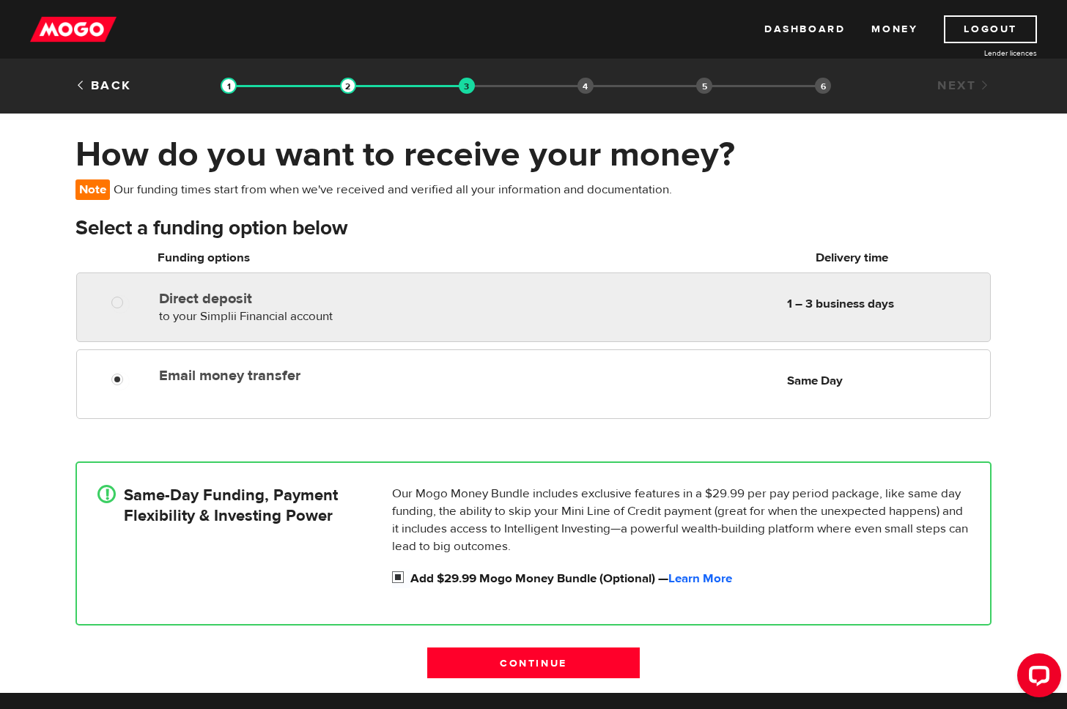
radio input "true"
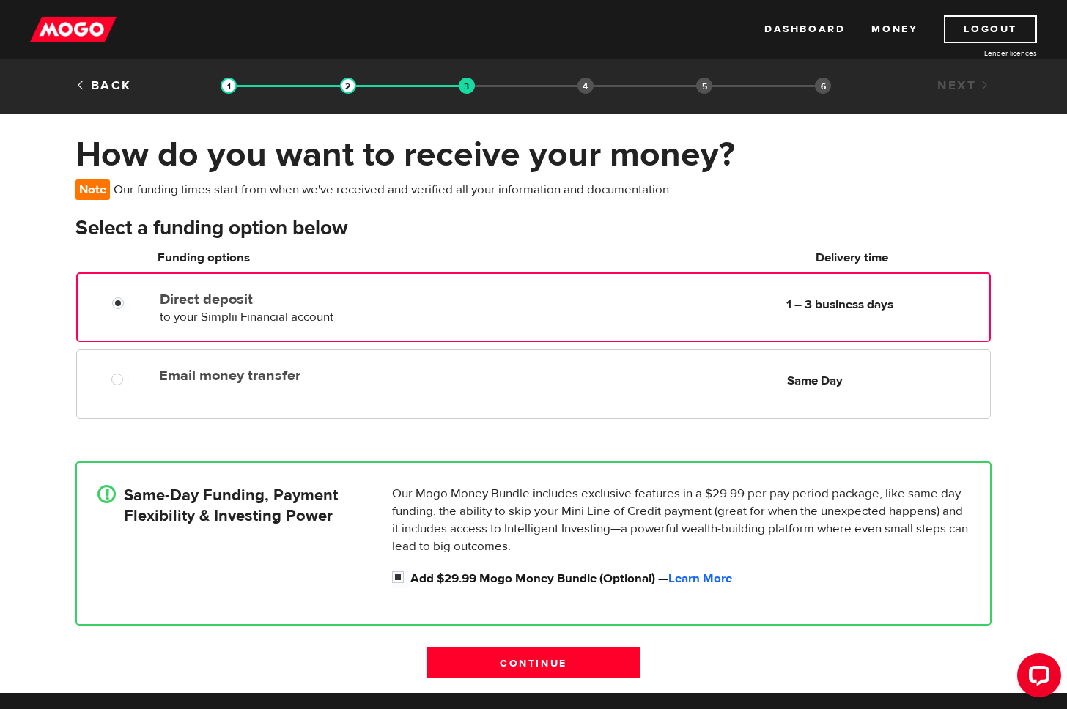
click at [168, 305] on label "Direct deposit" at bounding box center [328, 300] width 336 height 18
click at [130, 305] on input "Direct deposit" at bounding box center [121, 305] width 18 height 18
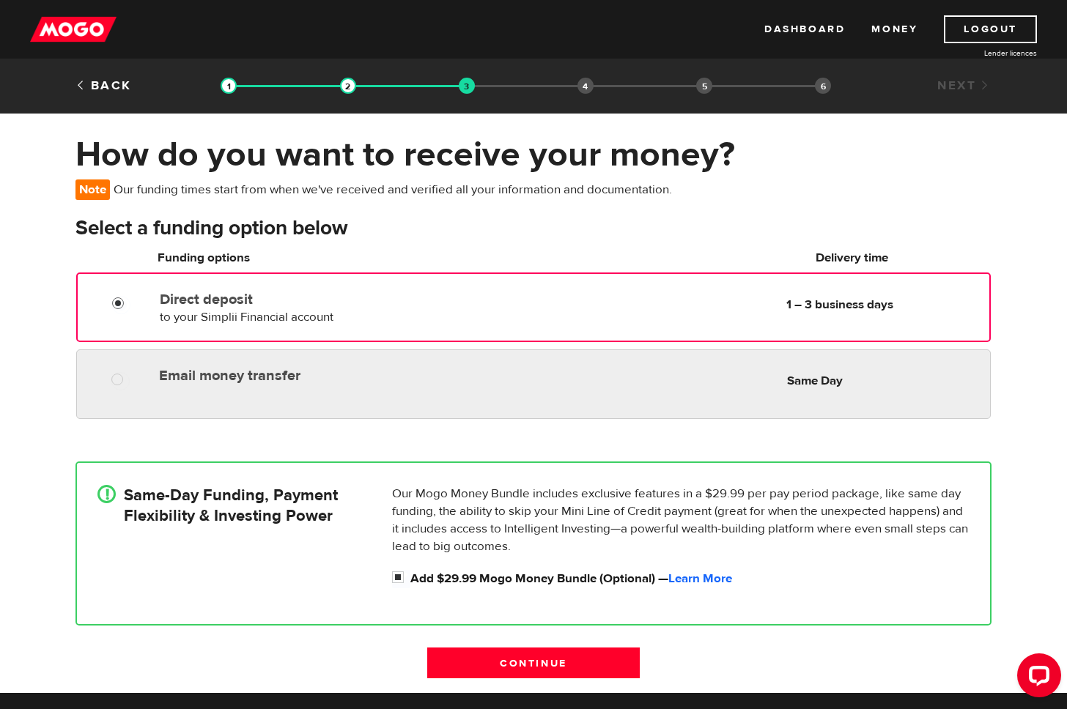
radio input "true"
click at [223, 369] on label "Email money transfer" at bounding box center [327, 376] width 337 height 18
click at [130, 372] on input "Email money transfer" at bounding box center [120, 381] width 18 height 18
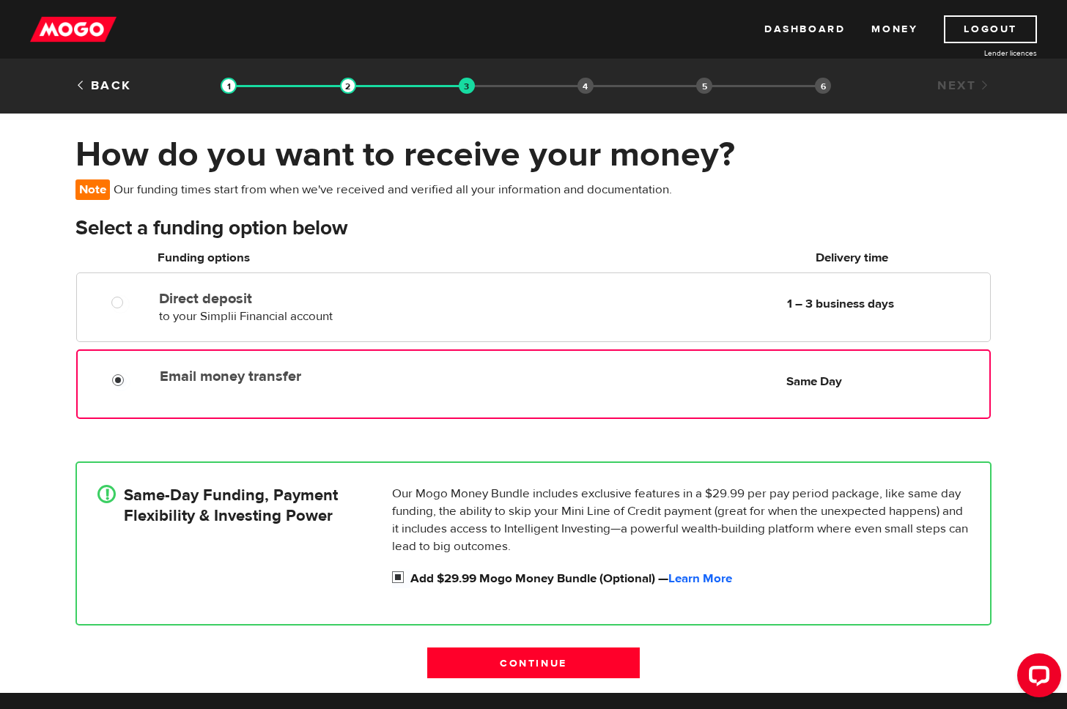
click at [396, 578] on input "Add $29.99 Mogo Money Bundle (Optional) — Learn More" at bounding box center [401, 579] width 18 height 18
checkbox input "false"
radio input "false"
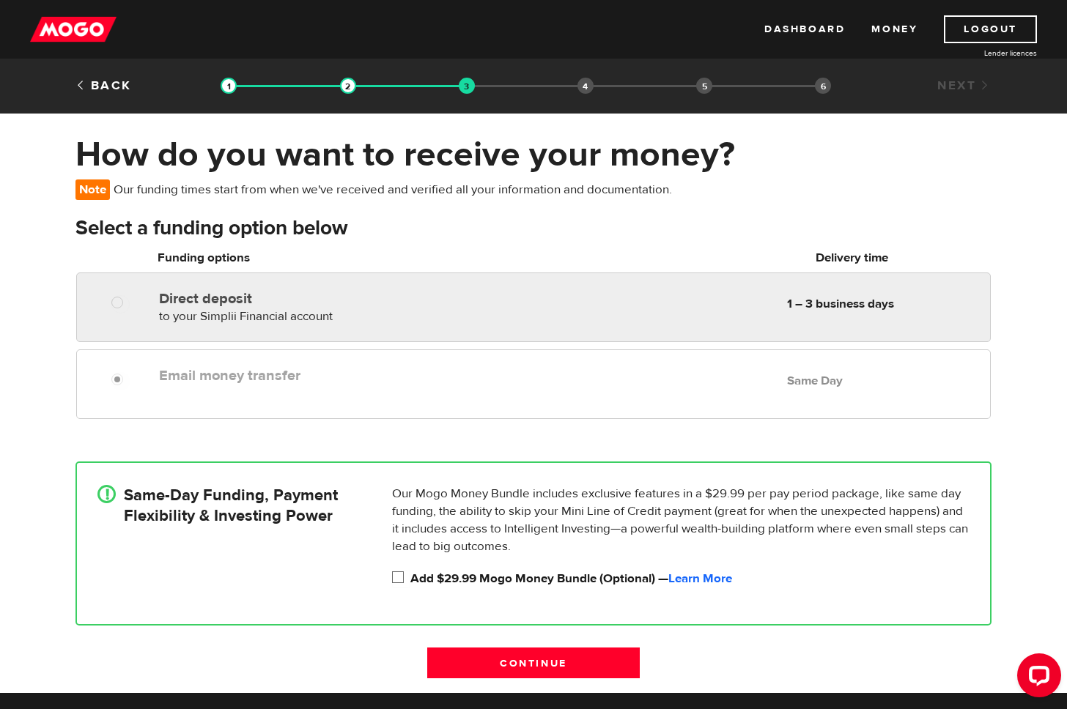
radio input "true"
click at [338, 314] on div "Direct deposit to your Simplii Financial account Delivery in 1 – 3 business days" at bounding box center [327, 304] width 349 height 41
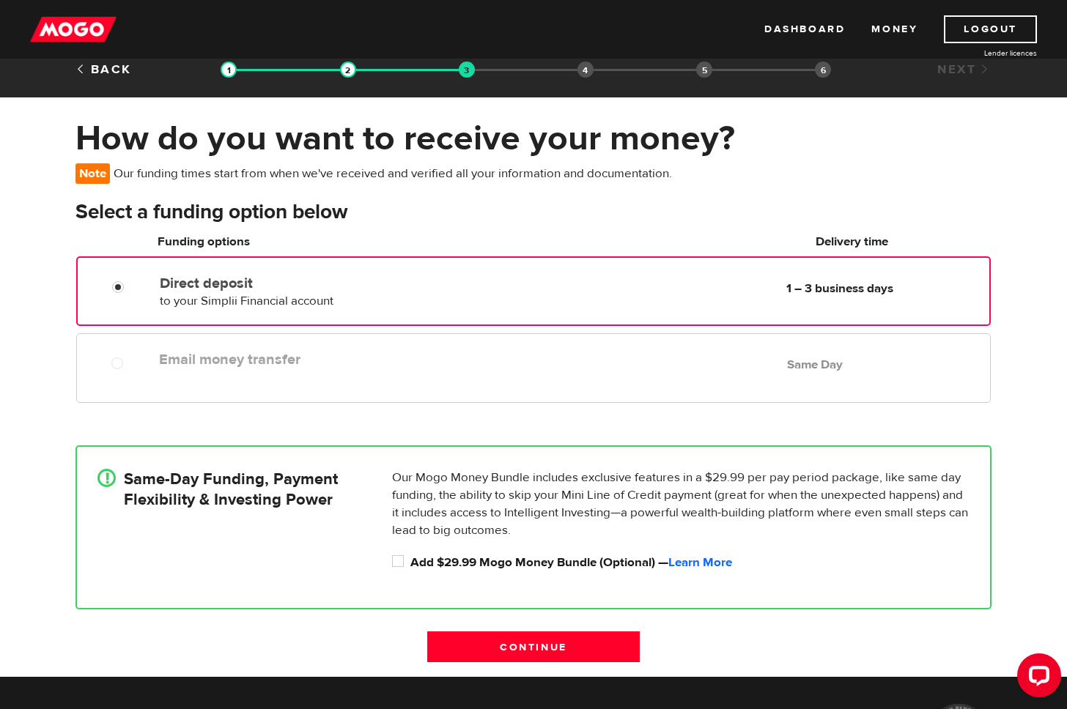
scroll to position [19, 0]
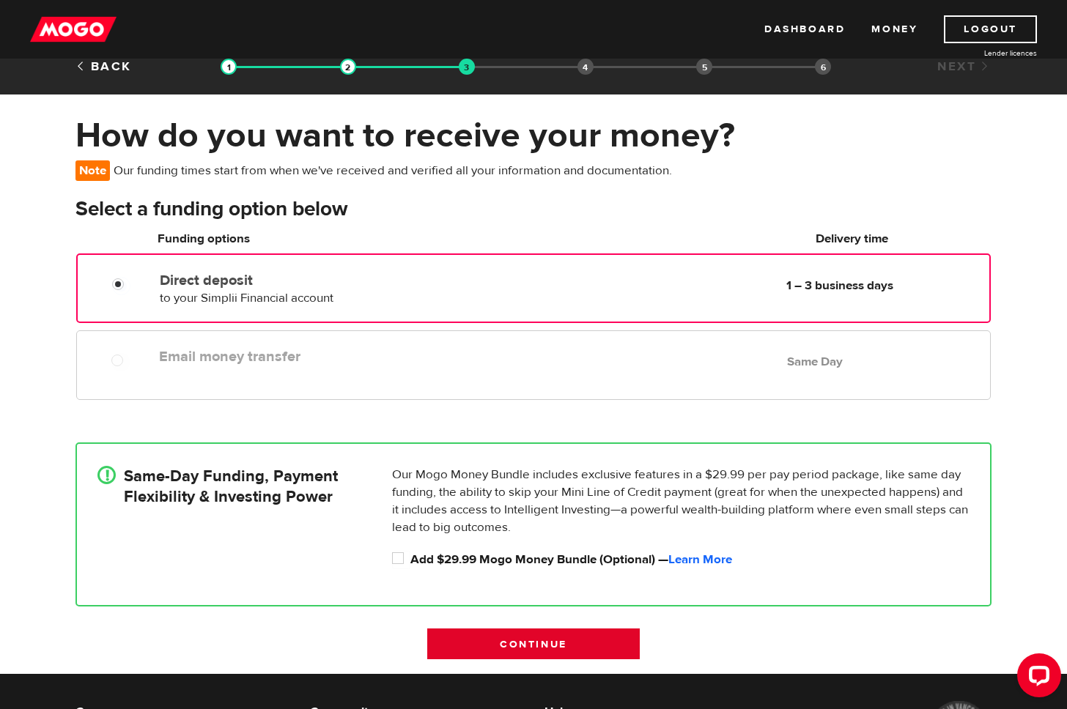
click at [462, 638] on input "Continue" at bounding box center [533, 644] width 212 height 31
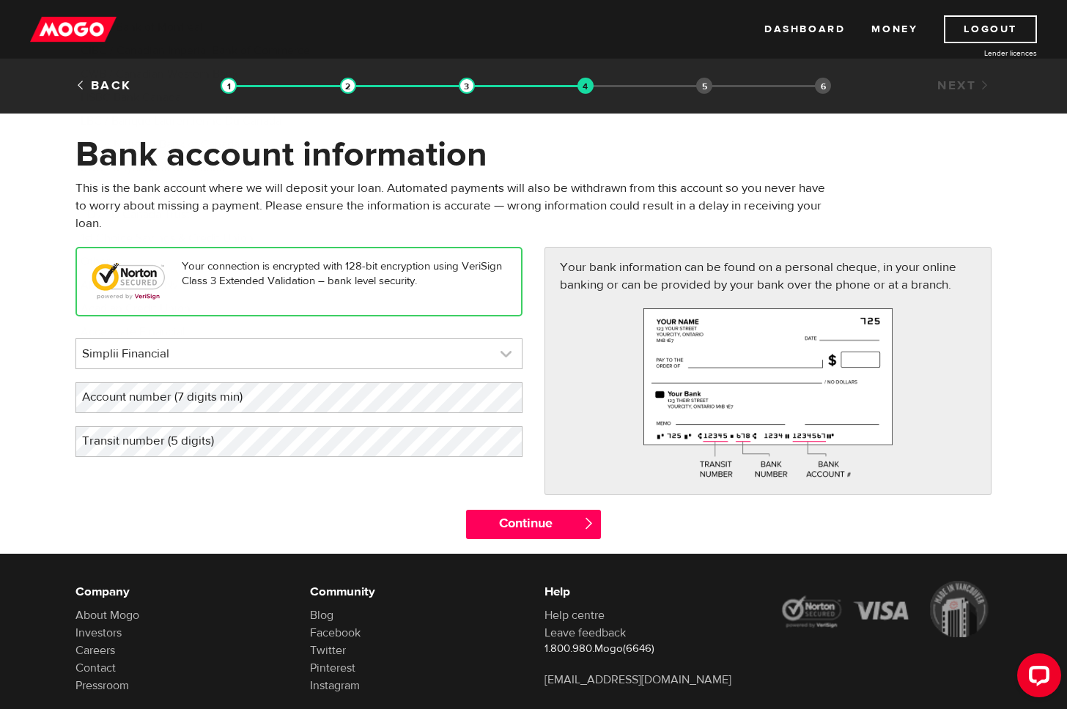
click at [429, 360] on link at bounding box center [298, 353] width 445 height 29
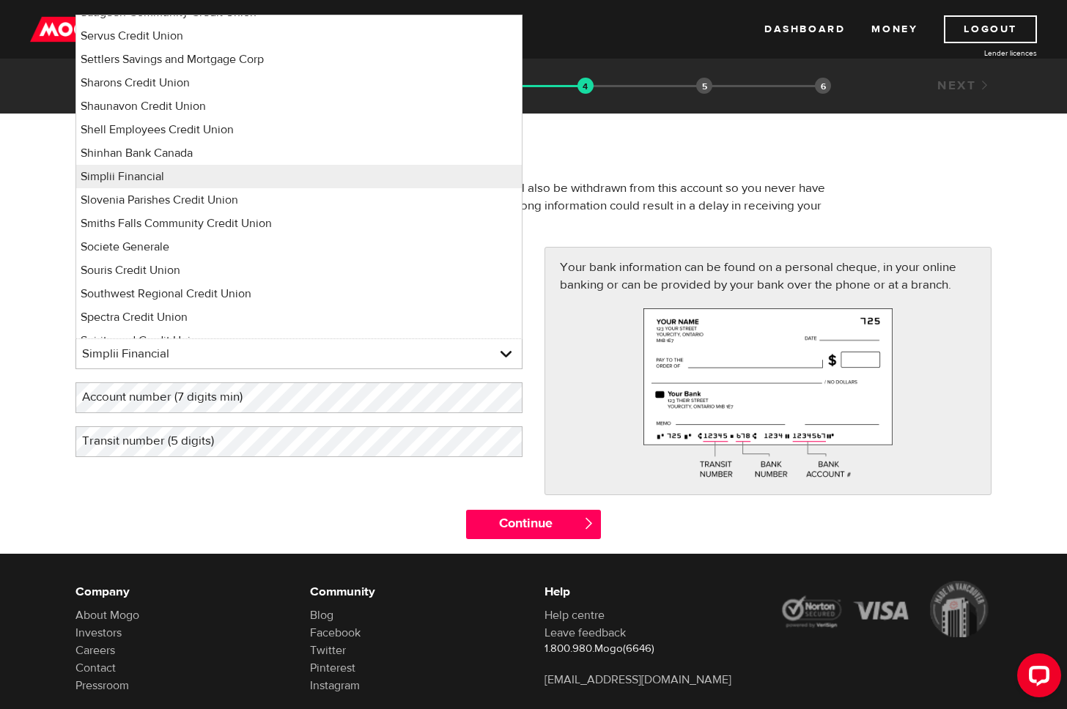
click at [357, 501] on div "Your connection is encrypted with 128-bit encryption using VeriSign Class 3 Ext…" at bounding box center [533, 378] width 938 height 262
click at [254, 530] on div "Continue " at bounding box center [533, 532] width 938 height 44
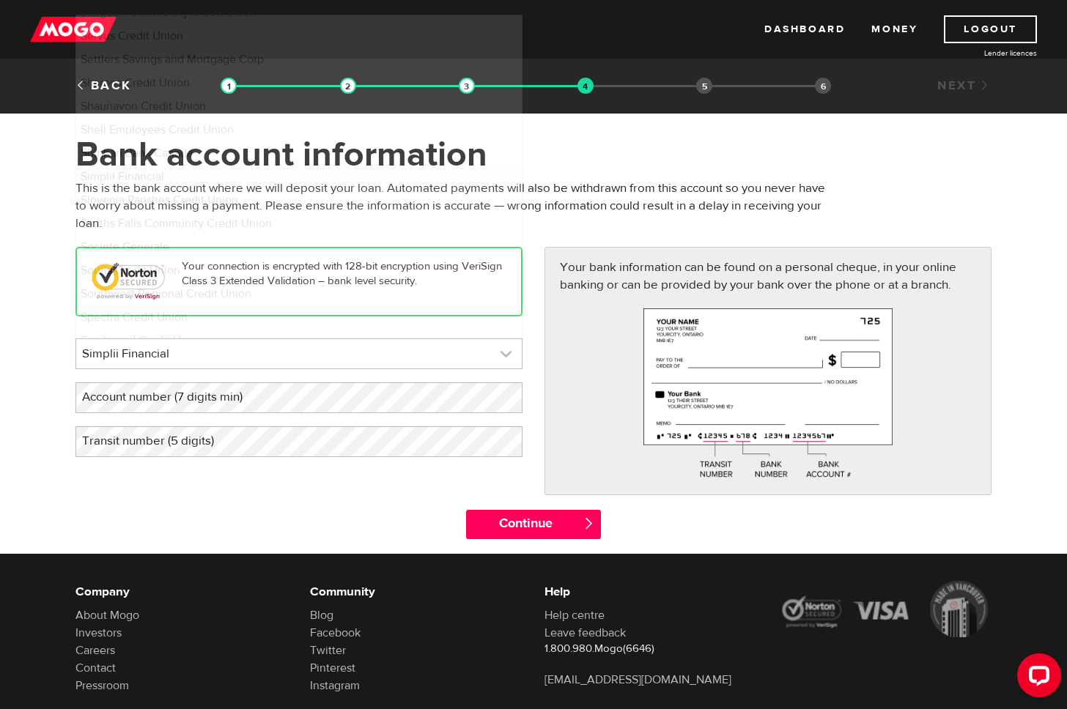
scroll to position [9640, 0]
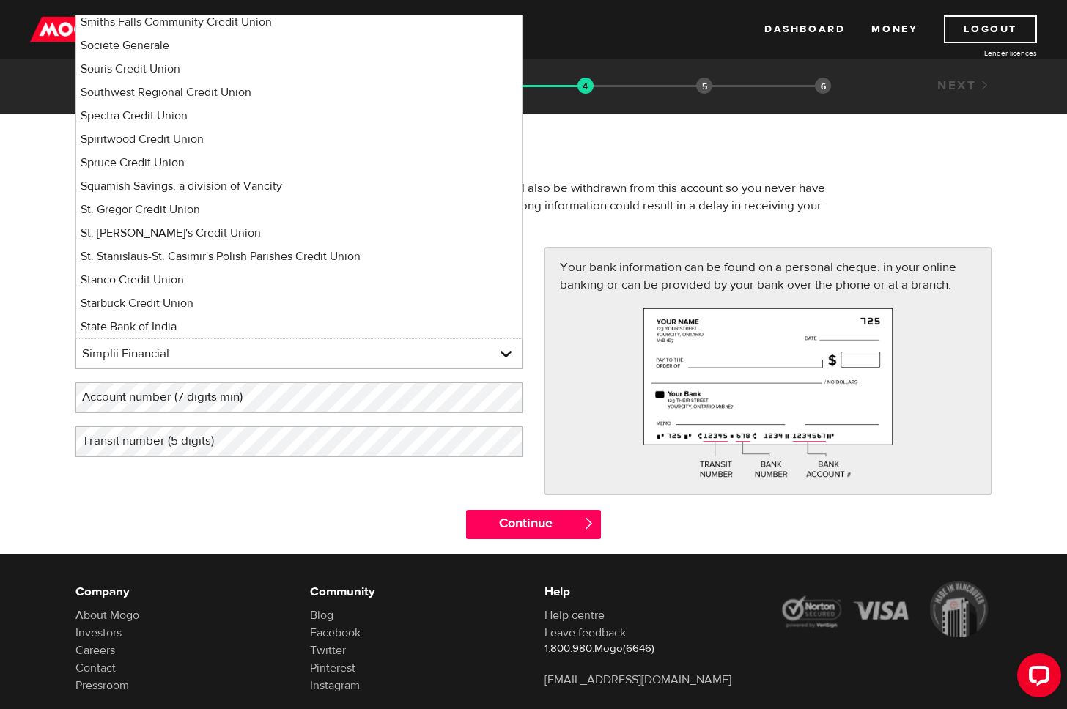
click at [213, 404] on label "Account number (7 digits min)" at bounding box center [173, 397] width 197 height 30
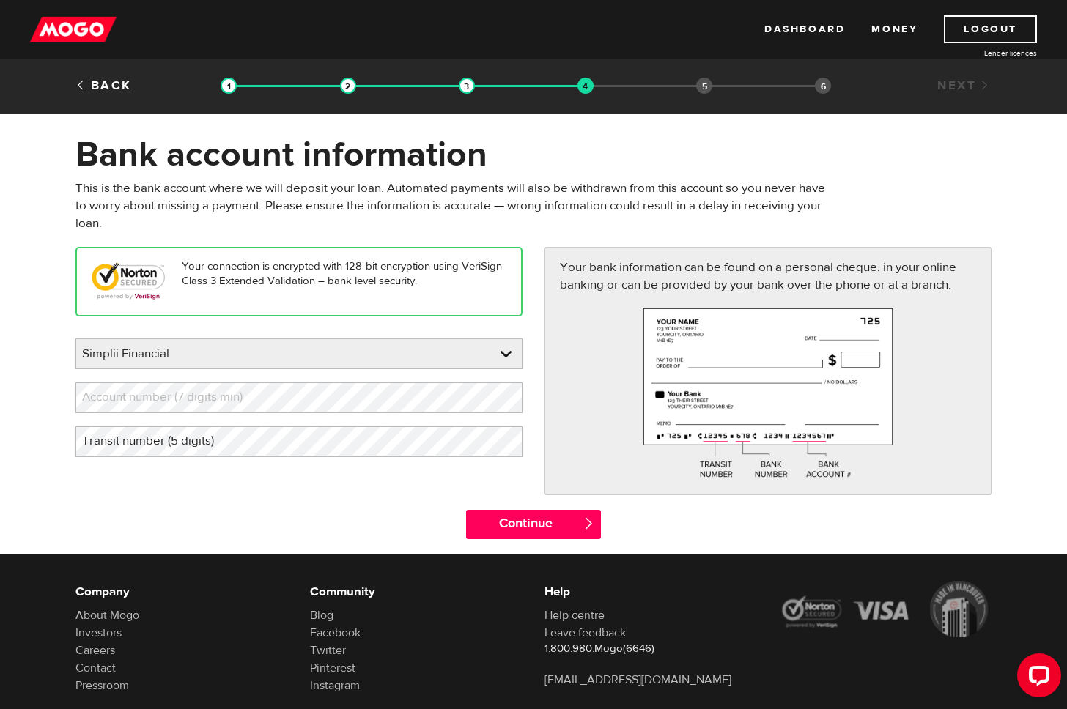
click at [238, 401] on label "Account number (7 digits min)" at bounding box center [173, 397] width 197 height 30
click at [237, 399] on label "Account number (7 digits min)" at bounding box center [173, 397] width 197 height 30
click at [142, 440] on label "Transit number (5 digits)" at bounding box center [159, 441] width 168 height 30
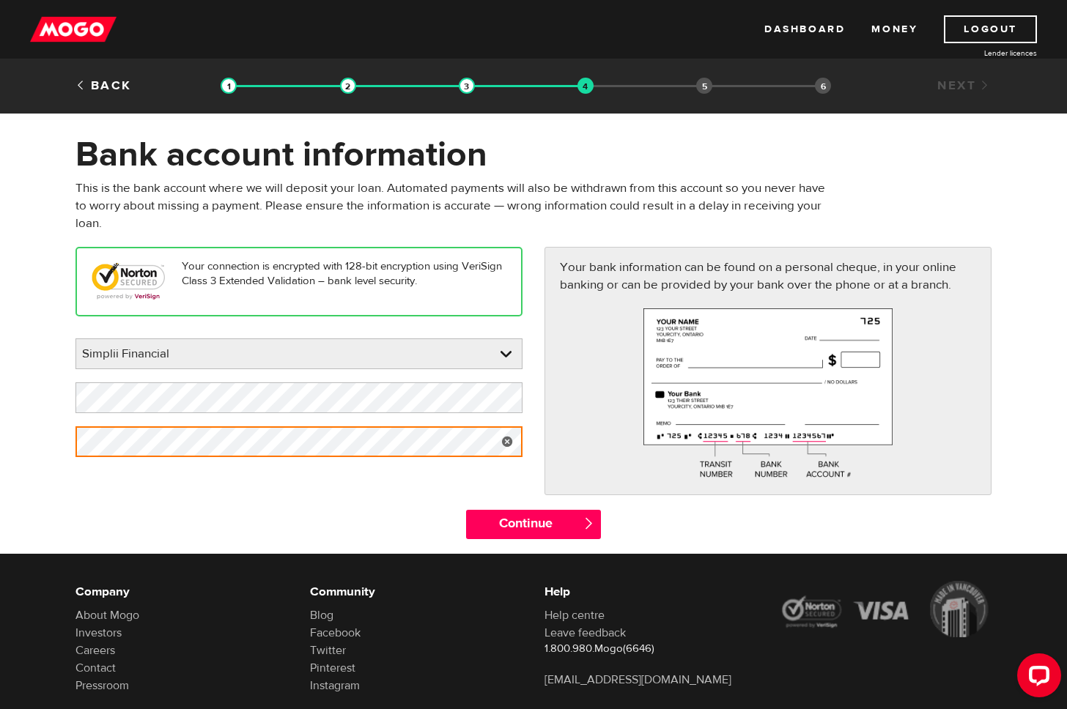
click at [505, 441] on link at bounding box center [507, 441] width 30 height 31
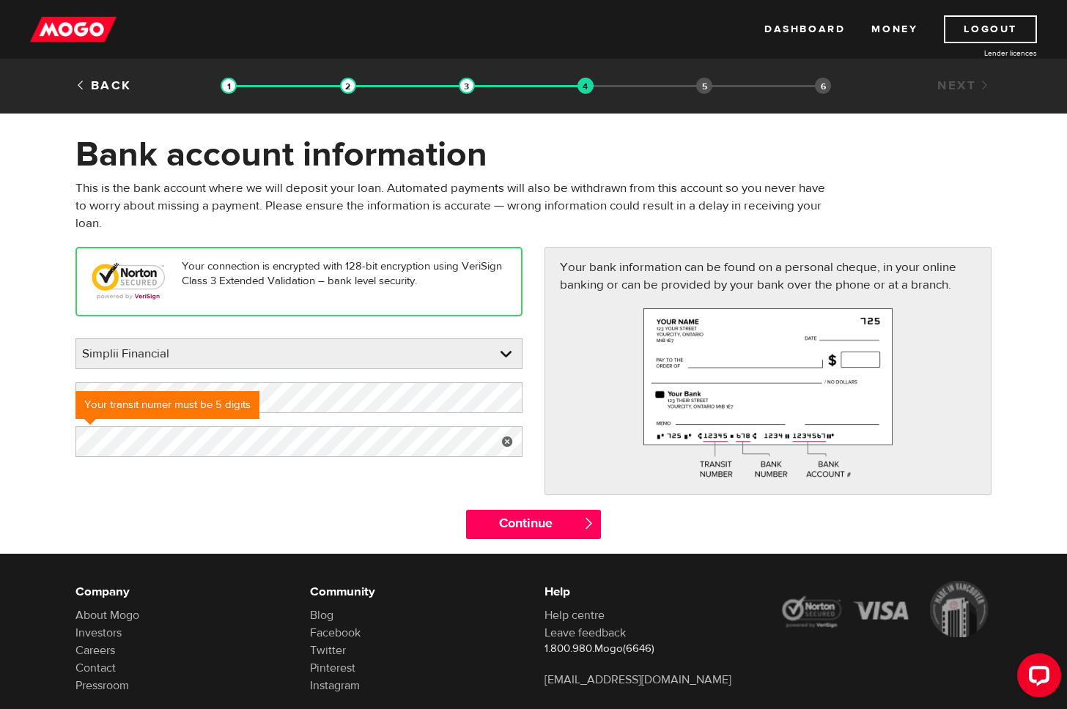
click at [396, 533] on div "Continue " at bounding box center [533, 532] width 938 height 44
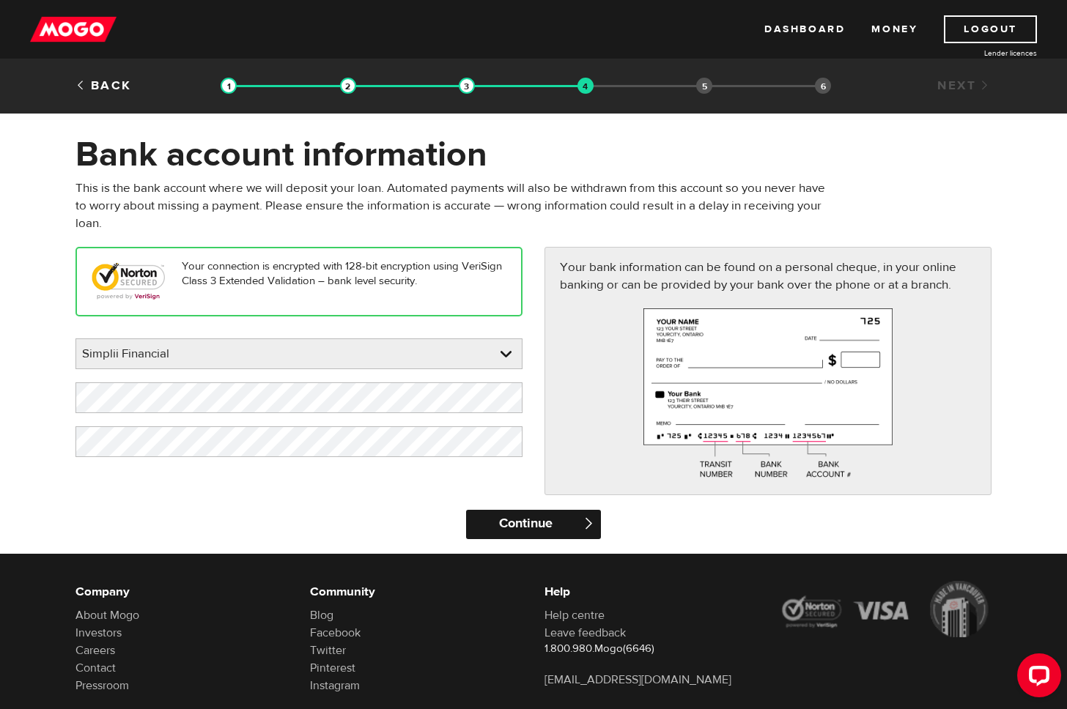
click at [540, 518] on input "Continue" at bounding box center [533, 524] width 134 height 29
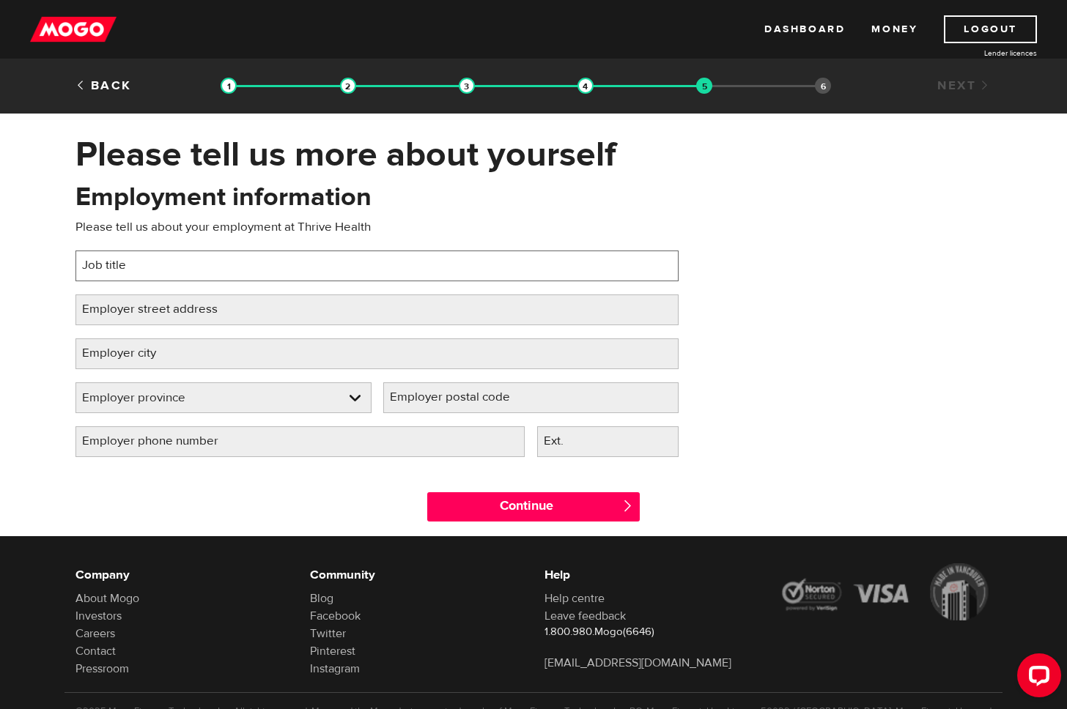
click at [158, 264] on input "Job title" at bounding box center [376, 266] width 603 height 31
type input "VP of Product"
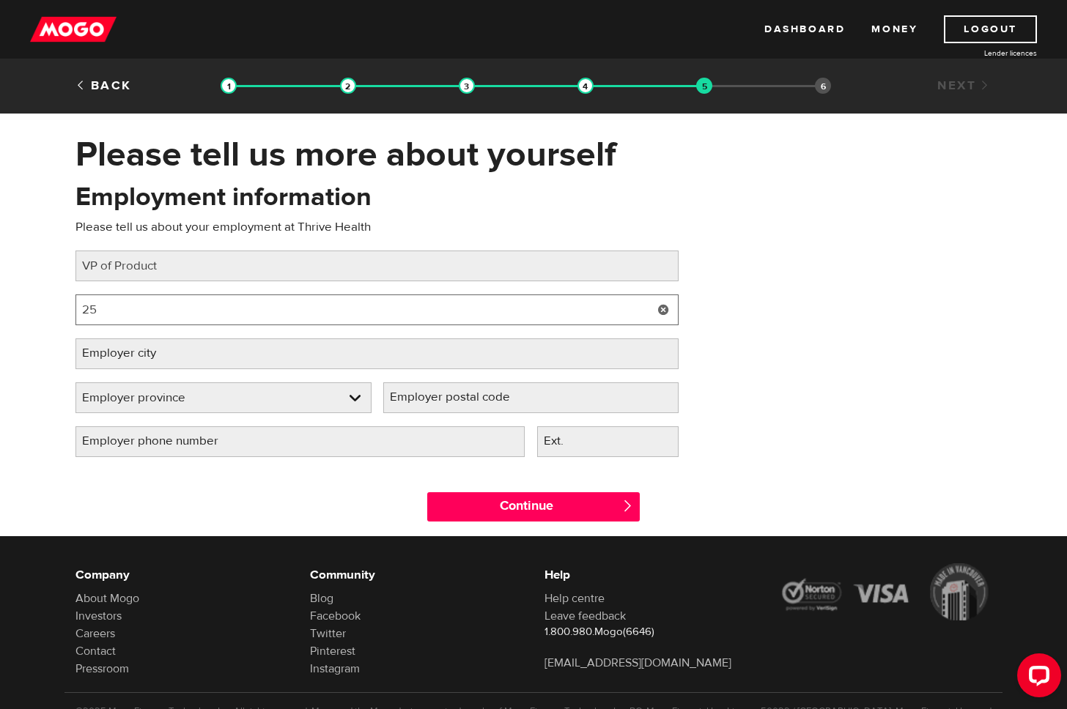
type input "2"
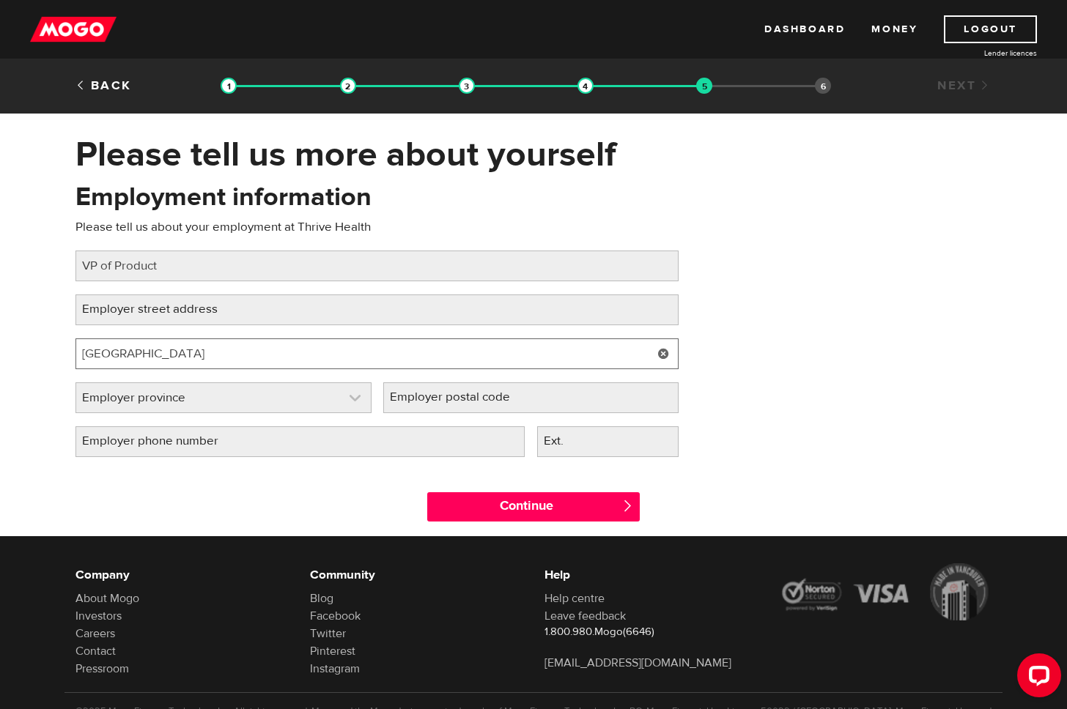
type input "West Vancouver"
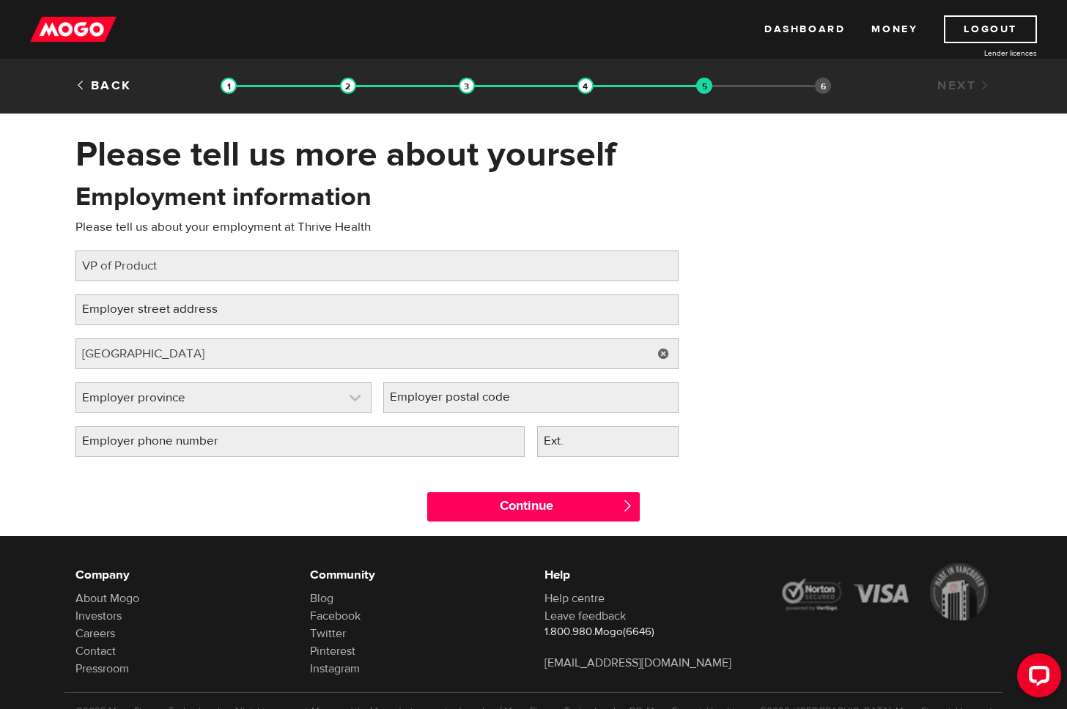
click at [262, 398] on link at bounding box center [223, 397] width 295 height 29
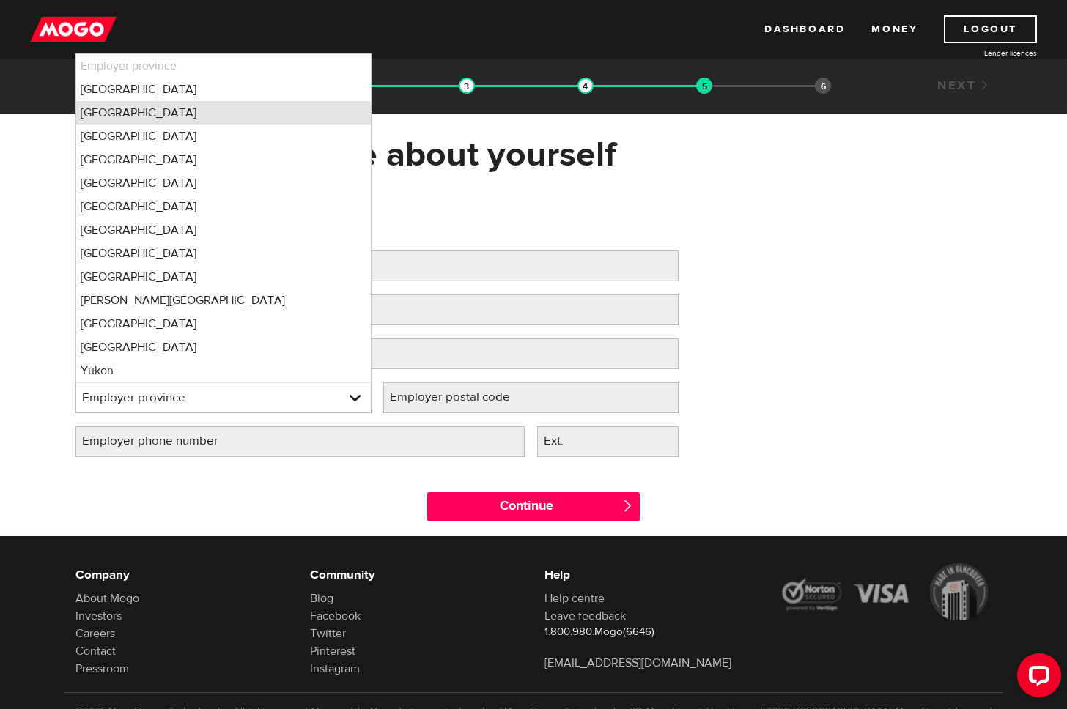
click at [264, 116] on li "British Columbia" at bounding box center [223, 112] width 295 height 23
select select "BC"
click at [918, 245] on div "Employment information Please tell us about your employment at Thrive Health Jo…" at bounding box center [533, 324] width 938 height 291
click at [430, 303] on input "Employer street address" at bounding box center [376, 310] width 603 height 31
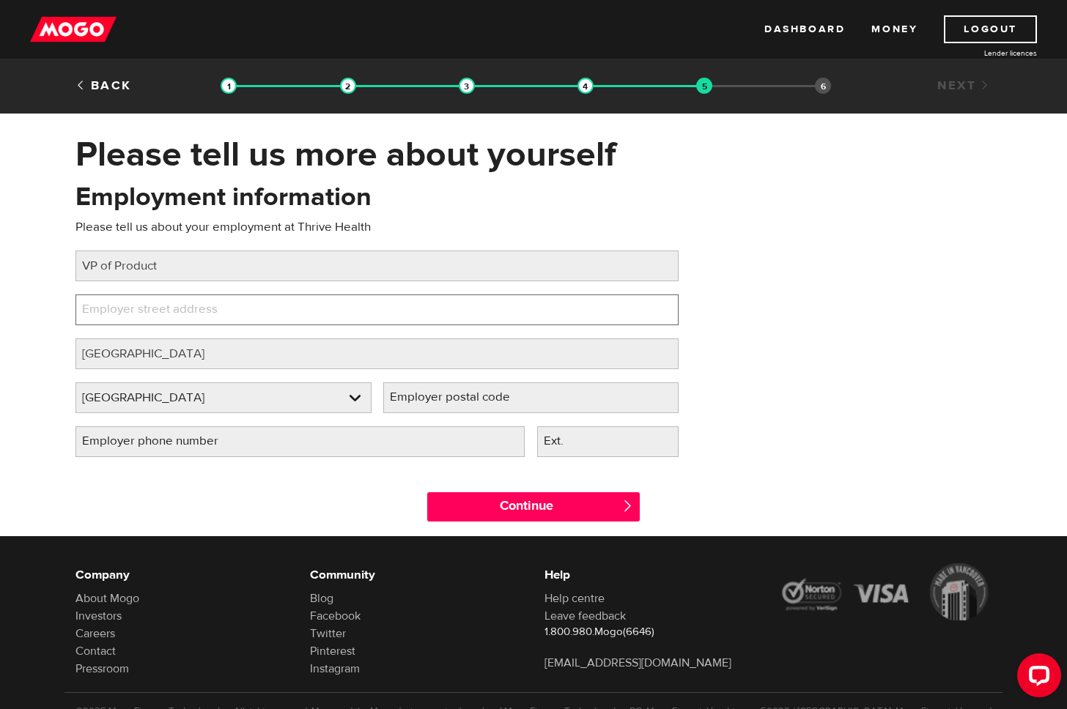
click at [363, 310] on input "Employer street address" at bounding box center [376, 310] width 603 height 31
type input "250-25th Street"
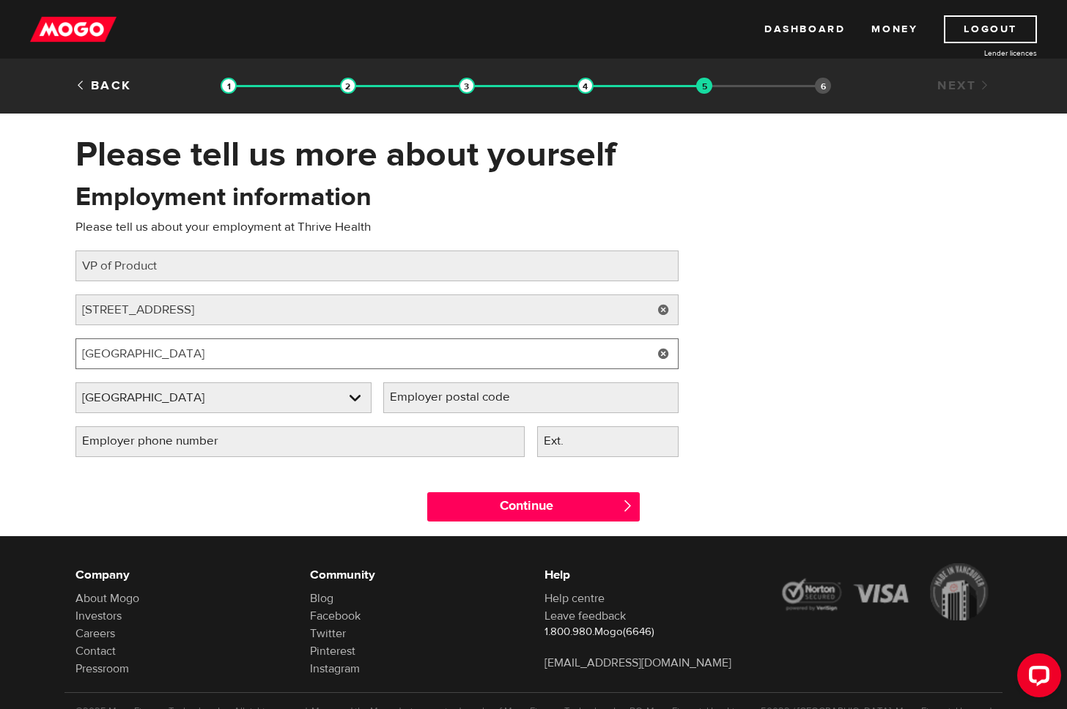
click at [327, 358] on input "West Vancouver" at bounding box center [376, 353] width 603 height 31
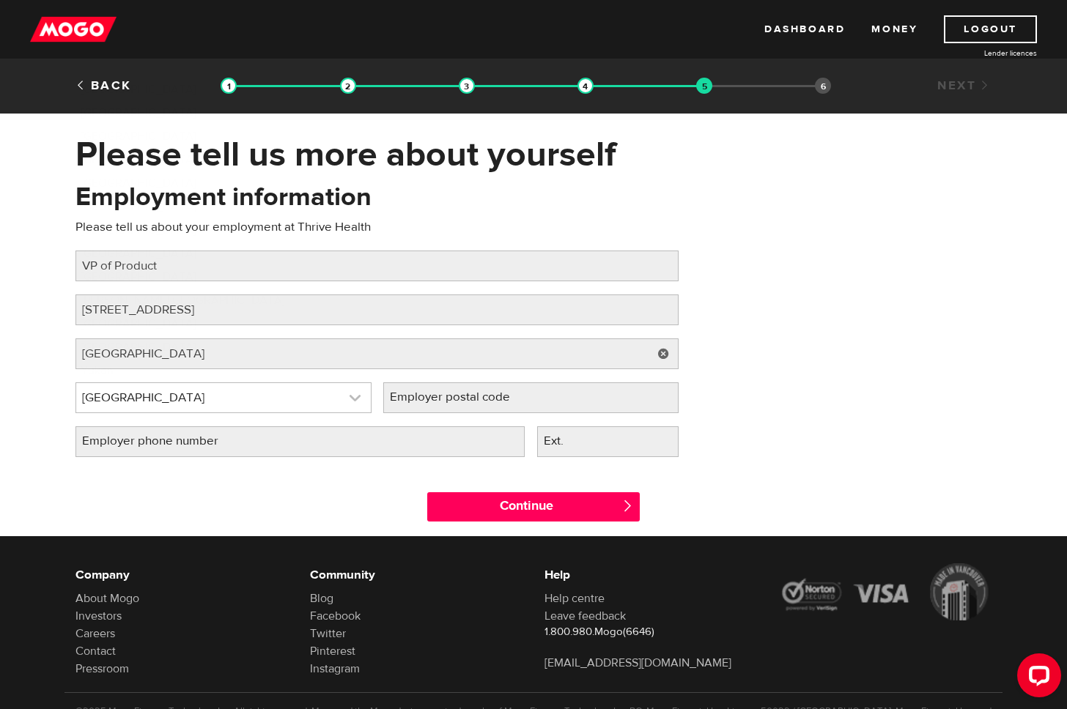
click at [264, 397] on link at bounding box center [223, 397] width 295 height 29
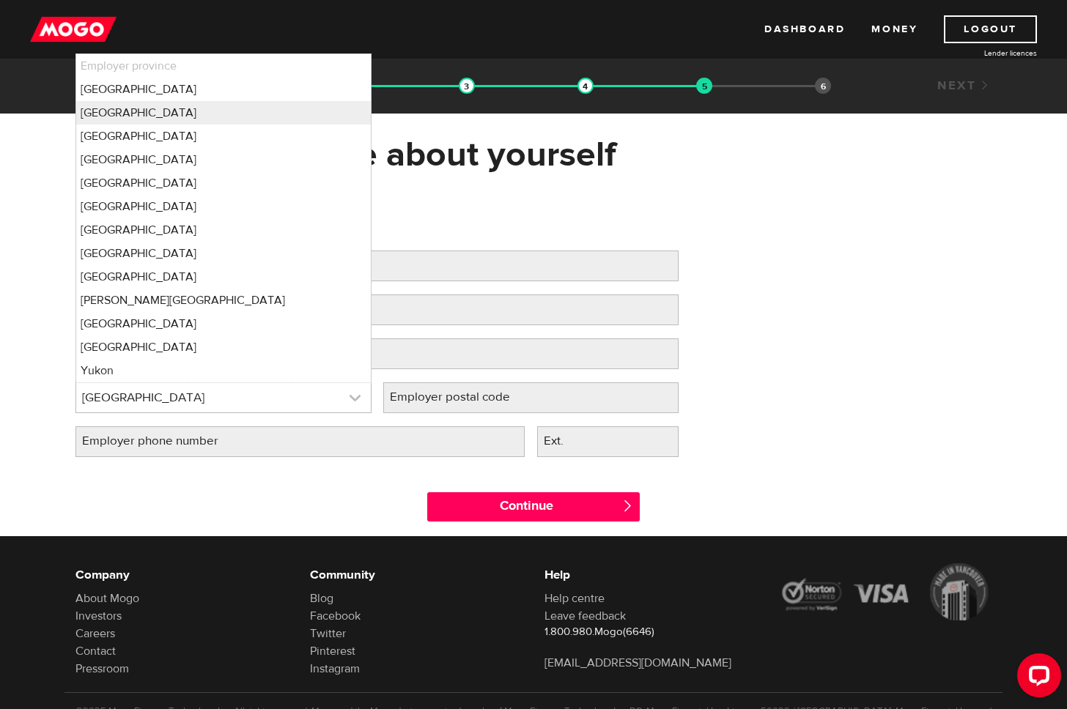
click at [264, 397] on link at bounding box center [223, 397] width 295 height 29
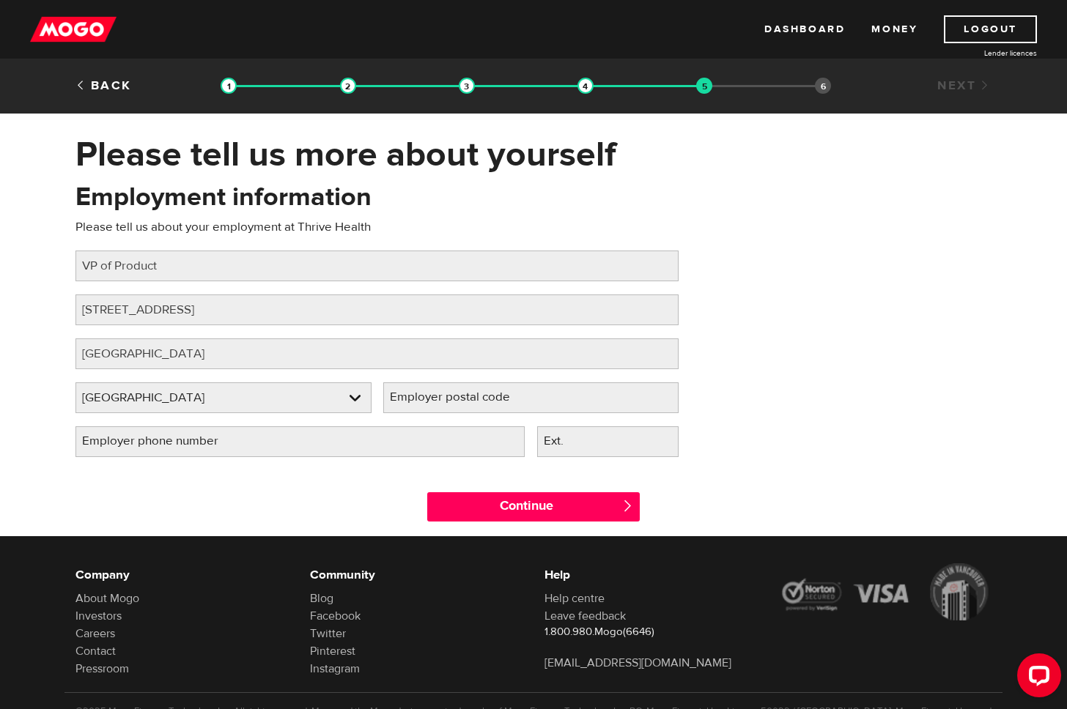
click at [426, 399] on label "Employer postal code" at bounding box center [461, 397] width 157 height 30
click at [426, 399] on input "Employer postal code" at bounding box center [531, 397] width 296 height 31
click at [405, 397] on input "V7V4J1" at bounding box center [531, 397] width 296 height 31
type input "V7V4J1"
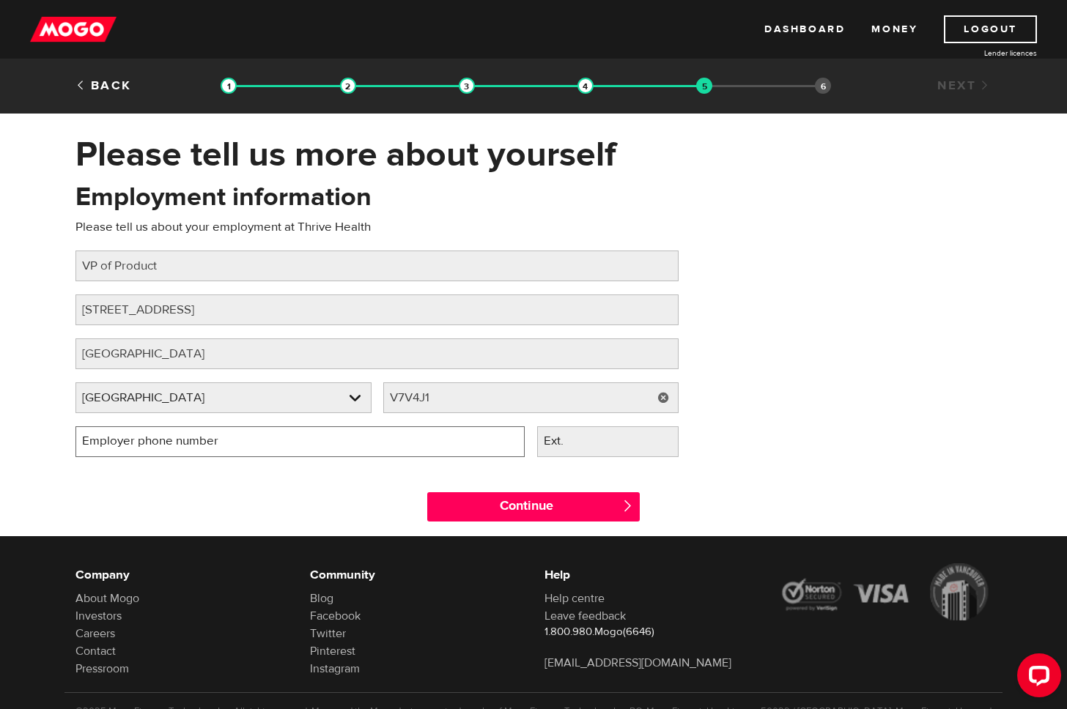
click at [370, 441] on input "Employer phone number" at bounding box center [299, 441] width 449 height 31
type input "(778) 806-2514"
drag, startPoint x: 237, startPoint y: 484, endPoint x: 421, endPoint y: 508, distance: 184.6
click at [238, 484] on div "Continue " at bounding box center [533, 503] width 938 height 66
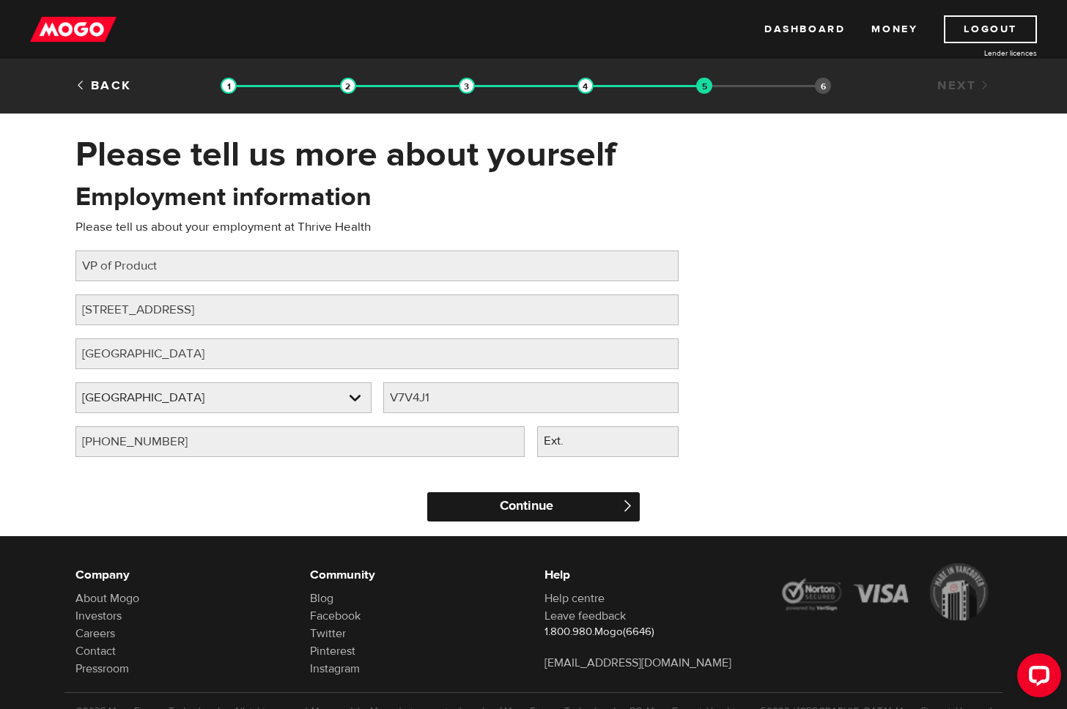
click at [501, 511] on input "Continue" at bounding box center [533, 506] width 212 height 29
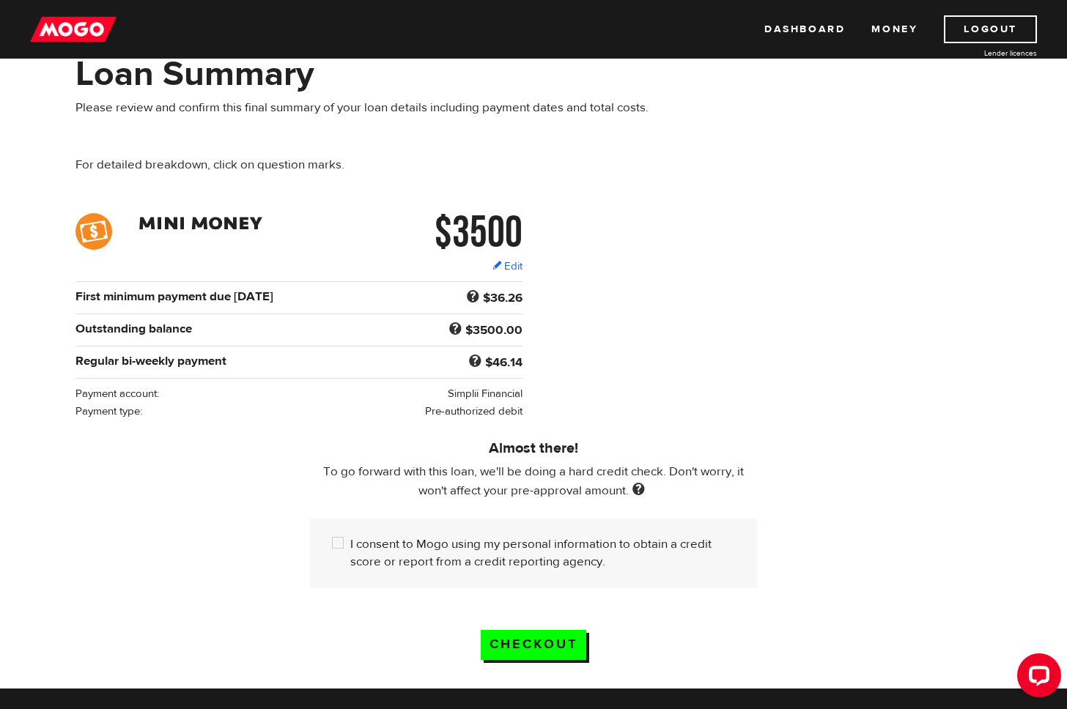
scroll to position [48, 0]
